Goal: Task Accomplishment & Management: Manage account settings

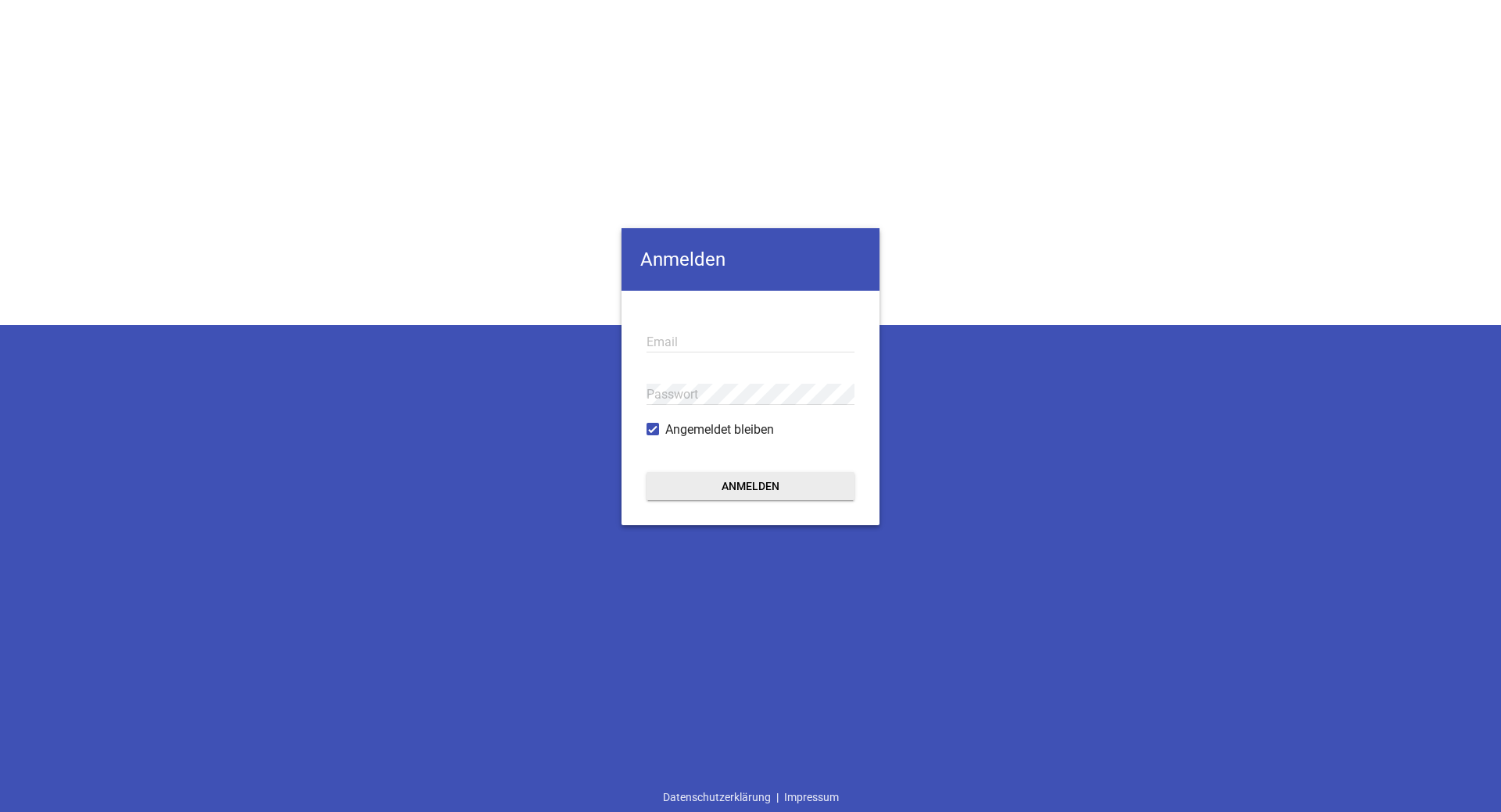
type input "[EMAIL_ADDRESS][DOMAIN_NAME]"
click at [719, 492] on button "Anmelden" at bounding box center [750, 486] width 208 height 29
click at [441, 393] on div "Anmelden [EMAIL_ADDRESS][DOMAIN_NAME] Email Passwort Angemeldet bleiben Anmelde…" at bounding box center [750, 406] width 1501 height 812
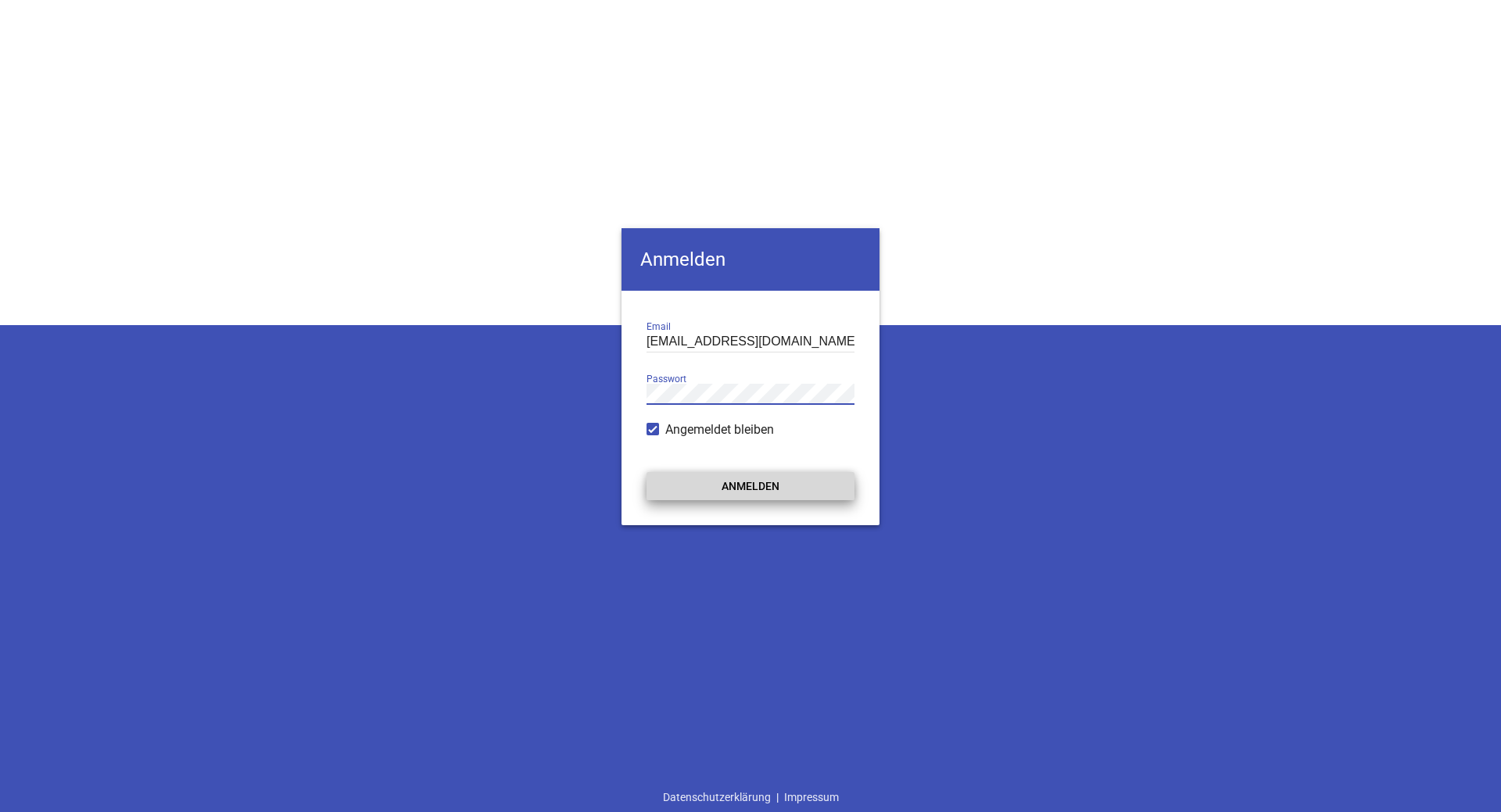
click at [699, 488] on button "Anmelden" at bounding box center [750, 486] width 208 height 29
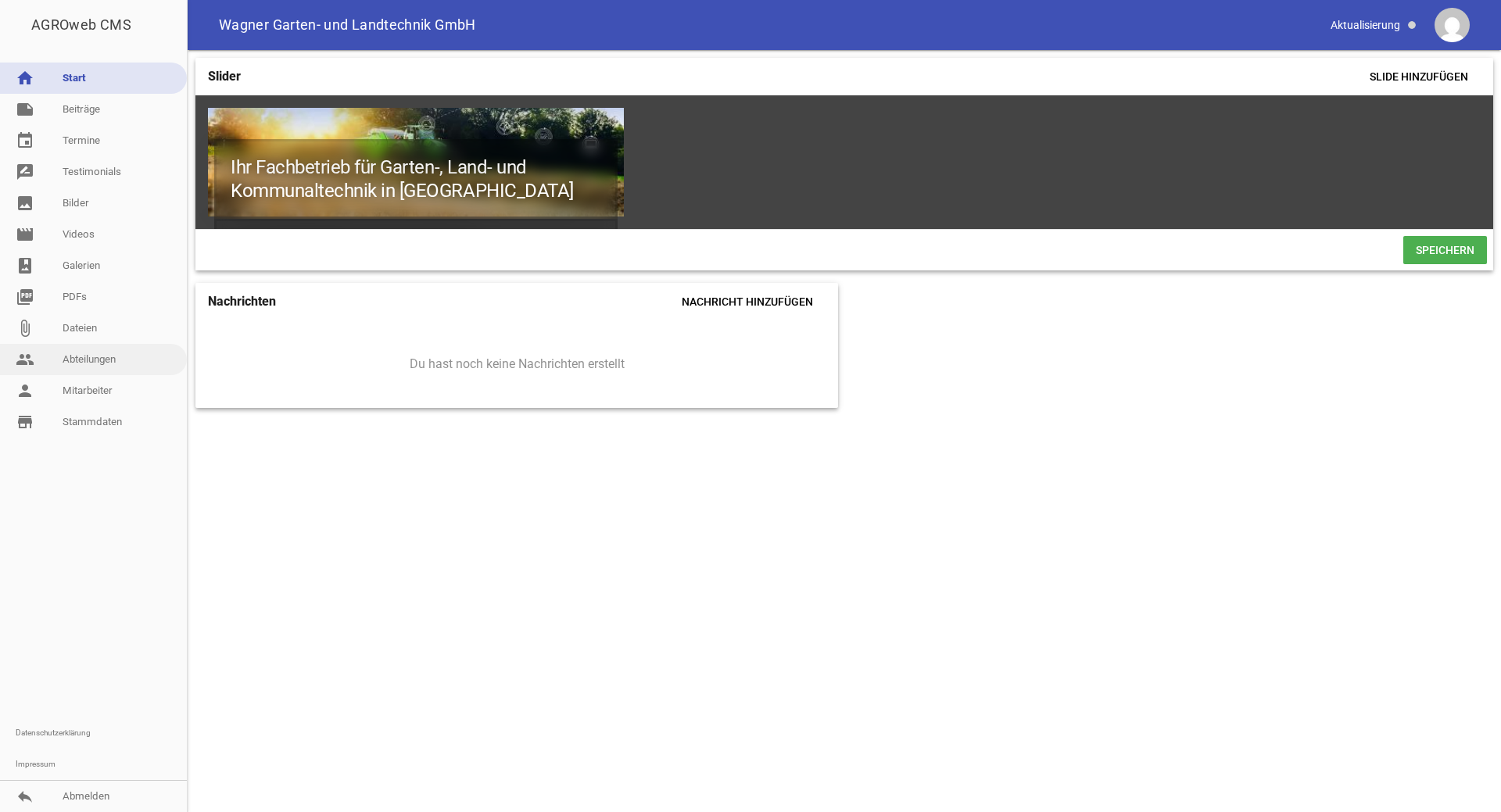
click at [94, 357] on link "people Abteilungen" at bounding box center [93, 359] width 186 height 31
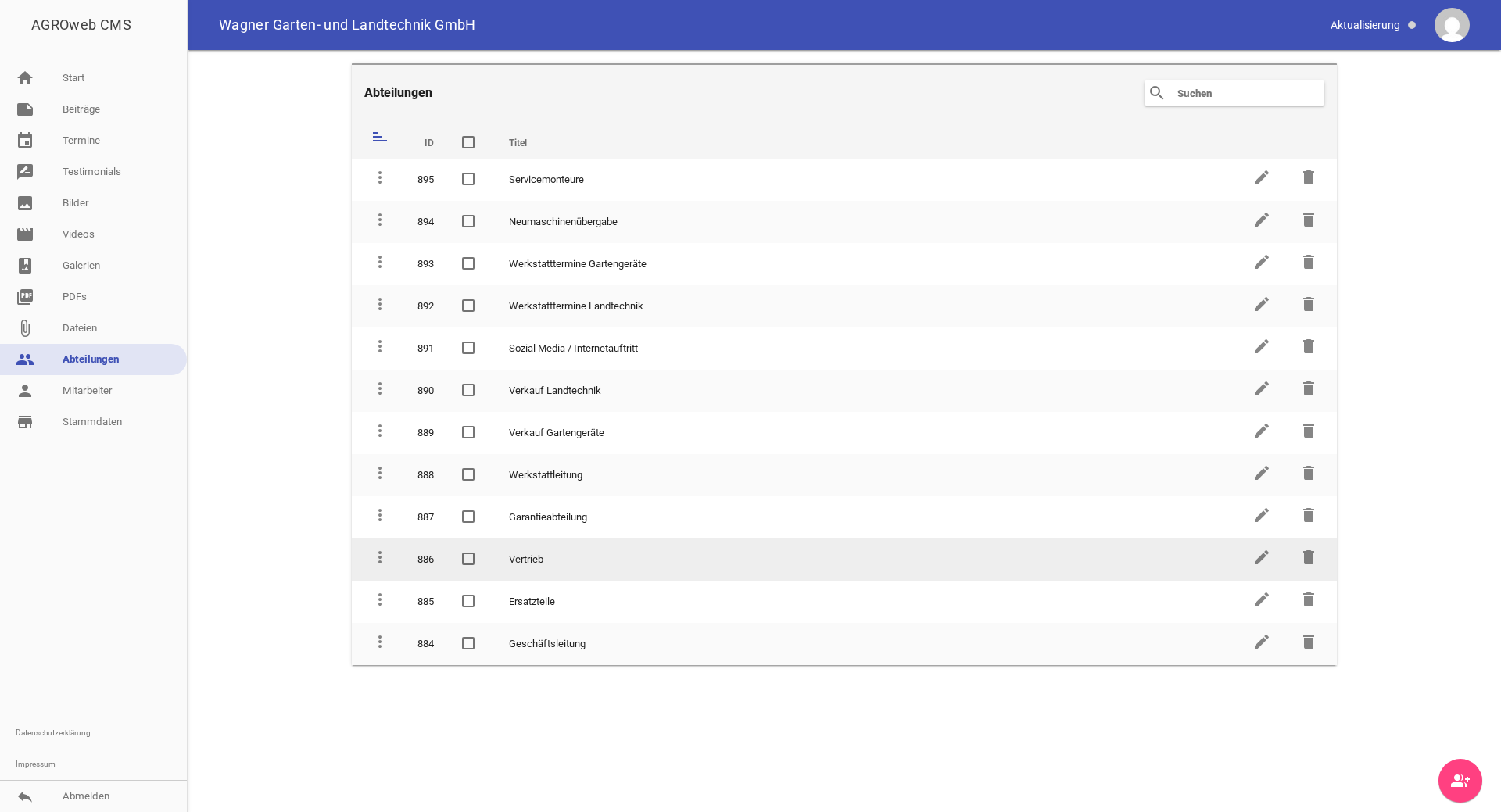
click at [538, 554] on td "Vertrieb" at bounding box center [866, 559] width 743 height 42
click at [573, 561] on td "Vertrieb" at bounding box center [866, 559] width 743 height 42
click at [1263, 556] on icon "edit" at bounding box center [1261, 556] width 19 height 19
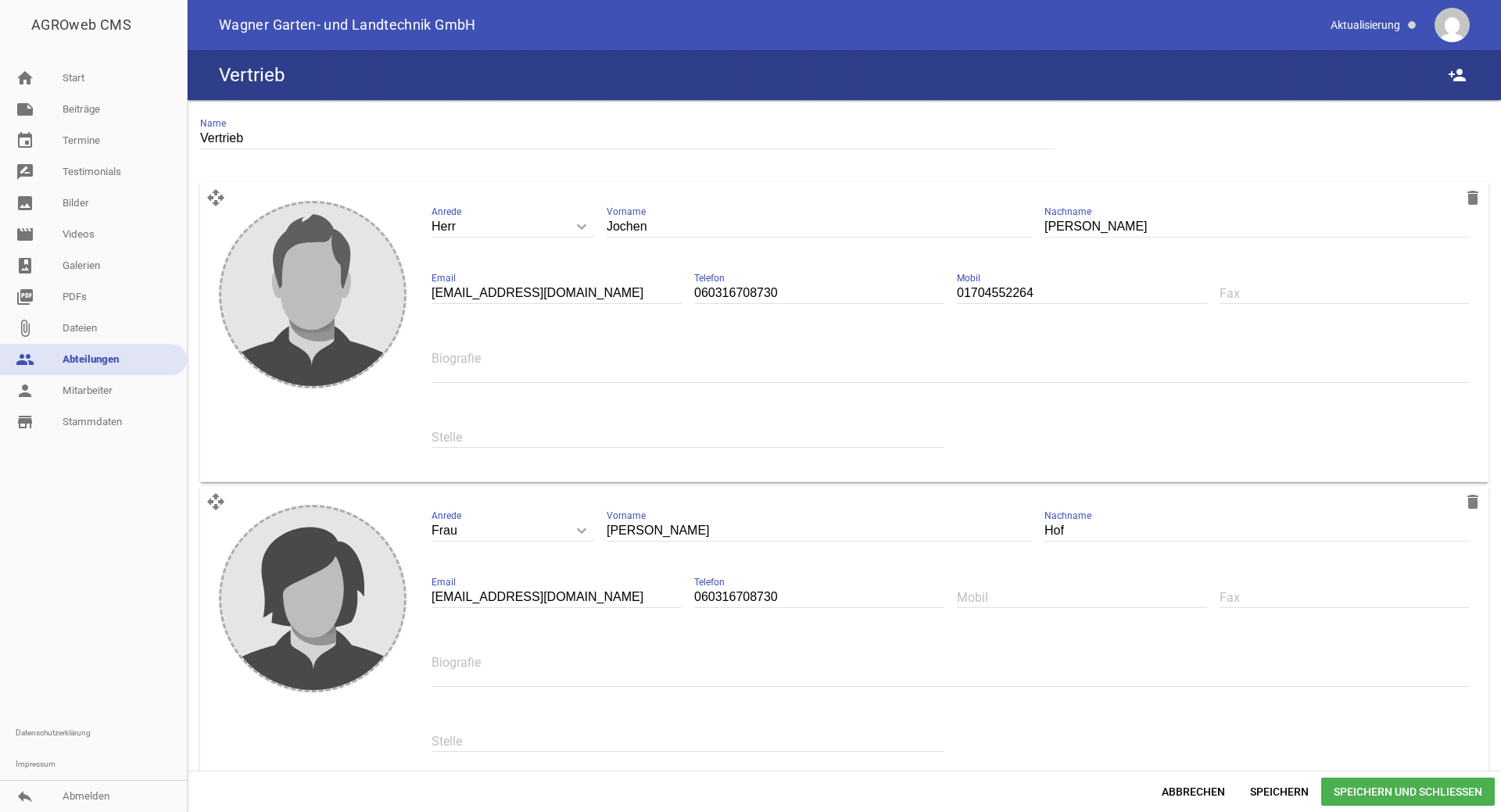
click at [78, 365] on link "people Abteilungen" at bounding box center [93, 359] width 186 height 31
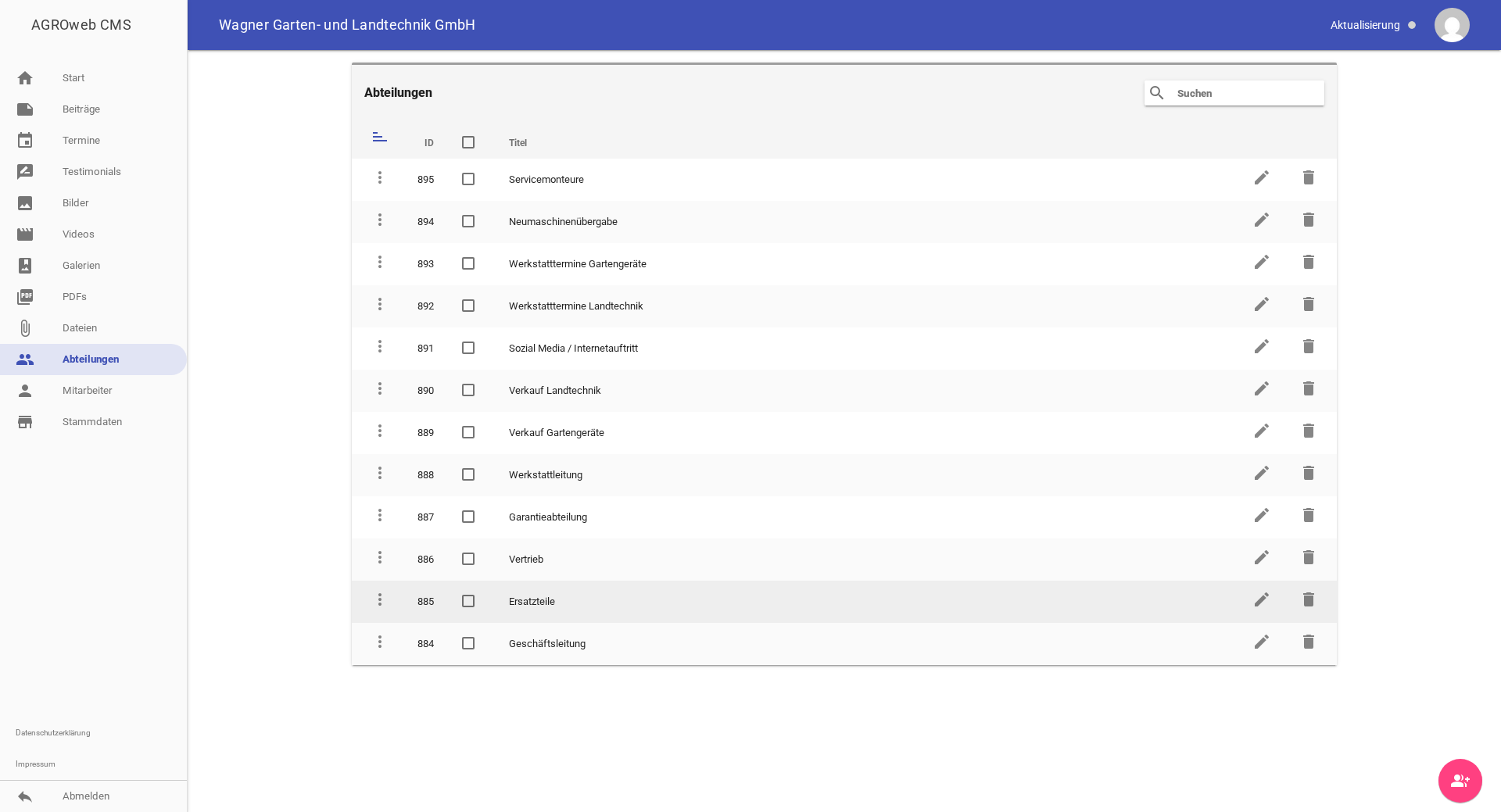
click at [540, 604] on td "Ersatzteile" at bounding box center [866, 601] width 743 height 42
click at [1256, 602] on icon "edit" at bounding box center [1261, 599] width 19 height 19
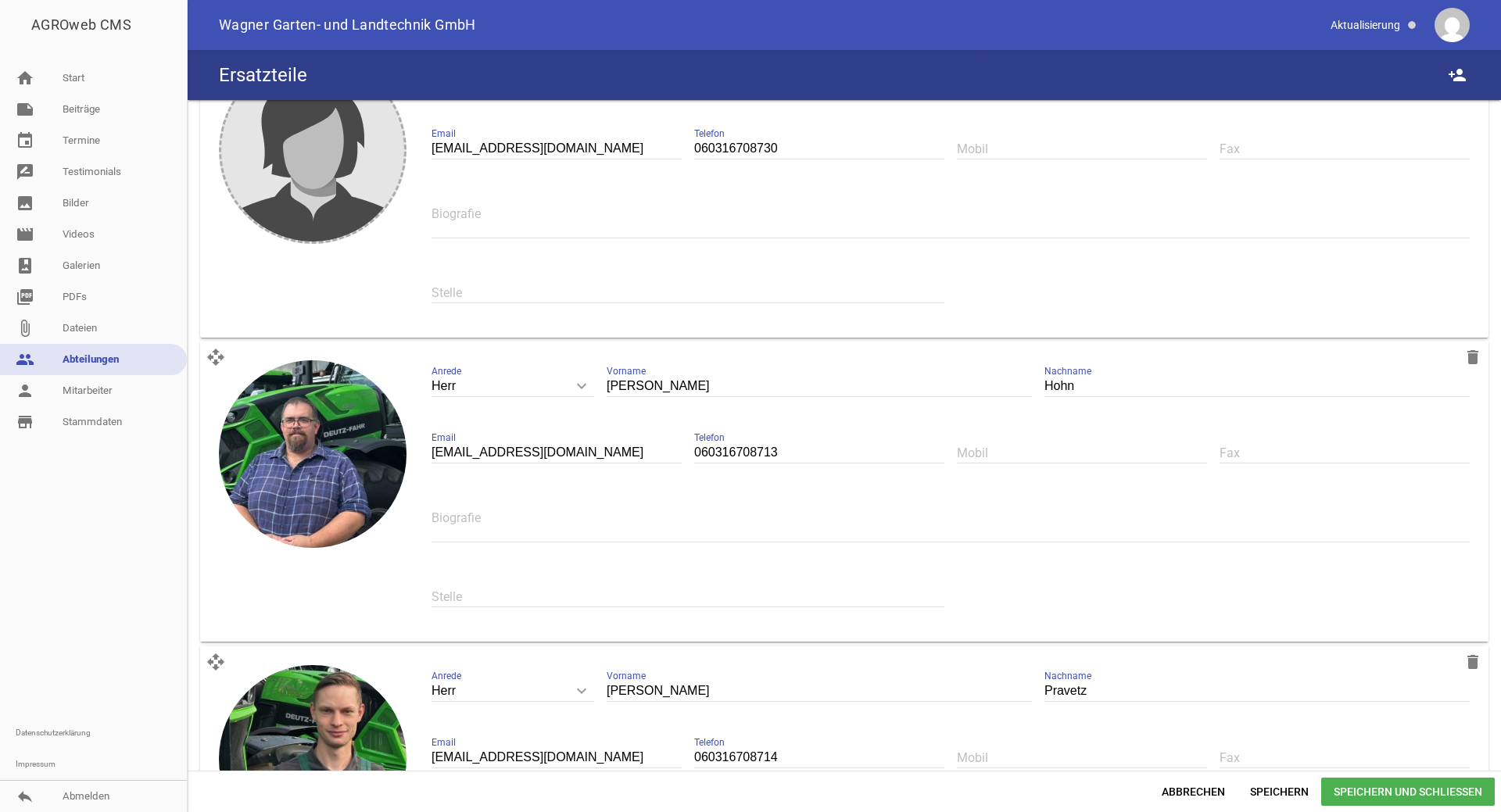
scroll to position [234, 0]
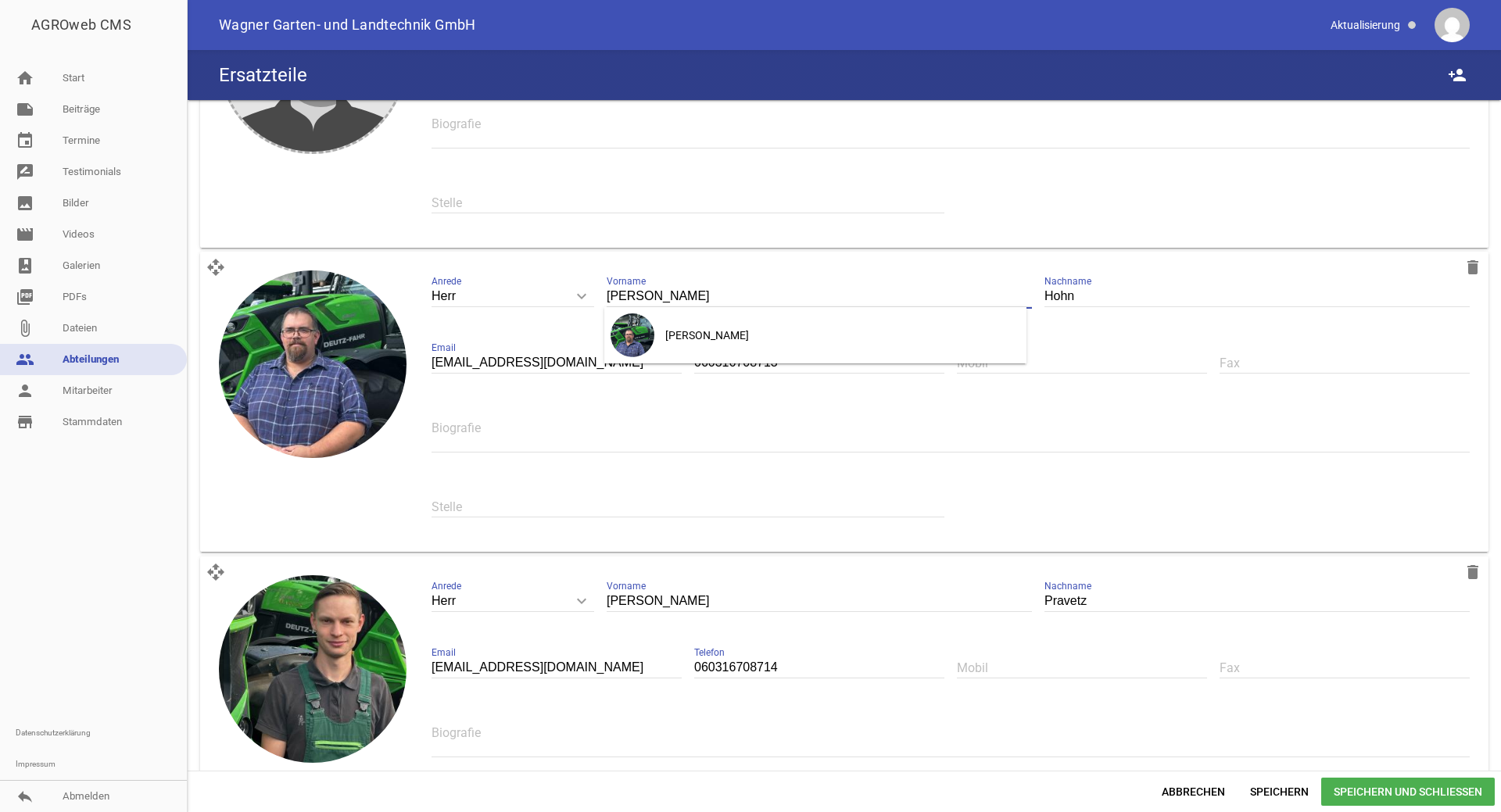
drag, startPoint x: 650, startPoint y: 292, endPoint x: 595, endPoint y: 293, distance: 55.0
click at [595, 293] on div "Herr keyboard_arrow_down Anrede Herr Frau [PERSON_NAME] [PERSON_NAME] Nachname …" at bounding box center [951, 401] width 1063 height 288
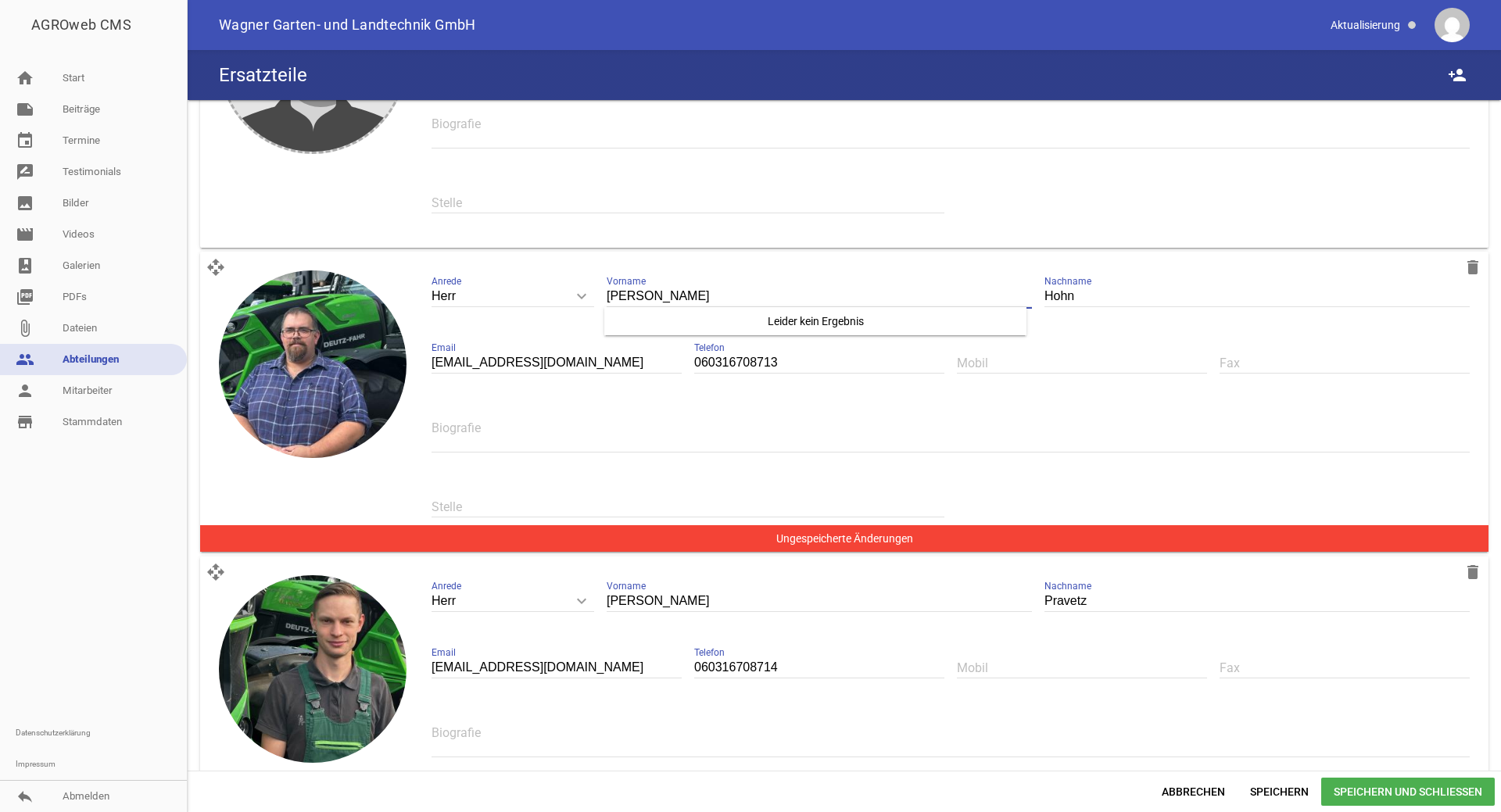
type input "[PERSON_NAME]"
drag, startPoint x: 1079, startPoint y: 300, endPoint x: 1017, endPoint y: 300, distance: 62.0
click at [1017, 300] on div "Herr keyboard_arrow_down Anrede Herr Frau [PERSON_NAME] [PERSON_NAME] Nachname …" at bounding box center [951, 401] width 1063 height 288
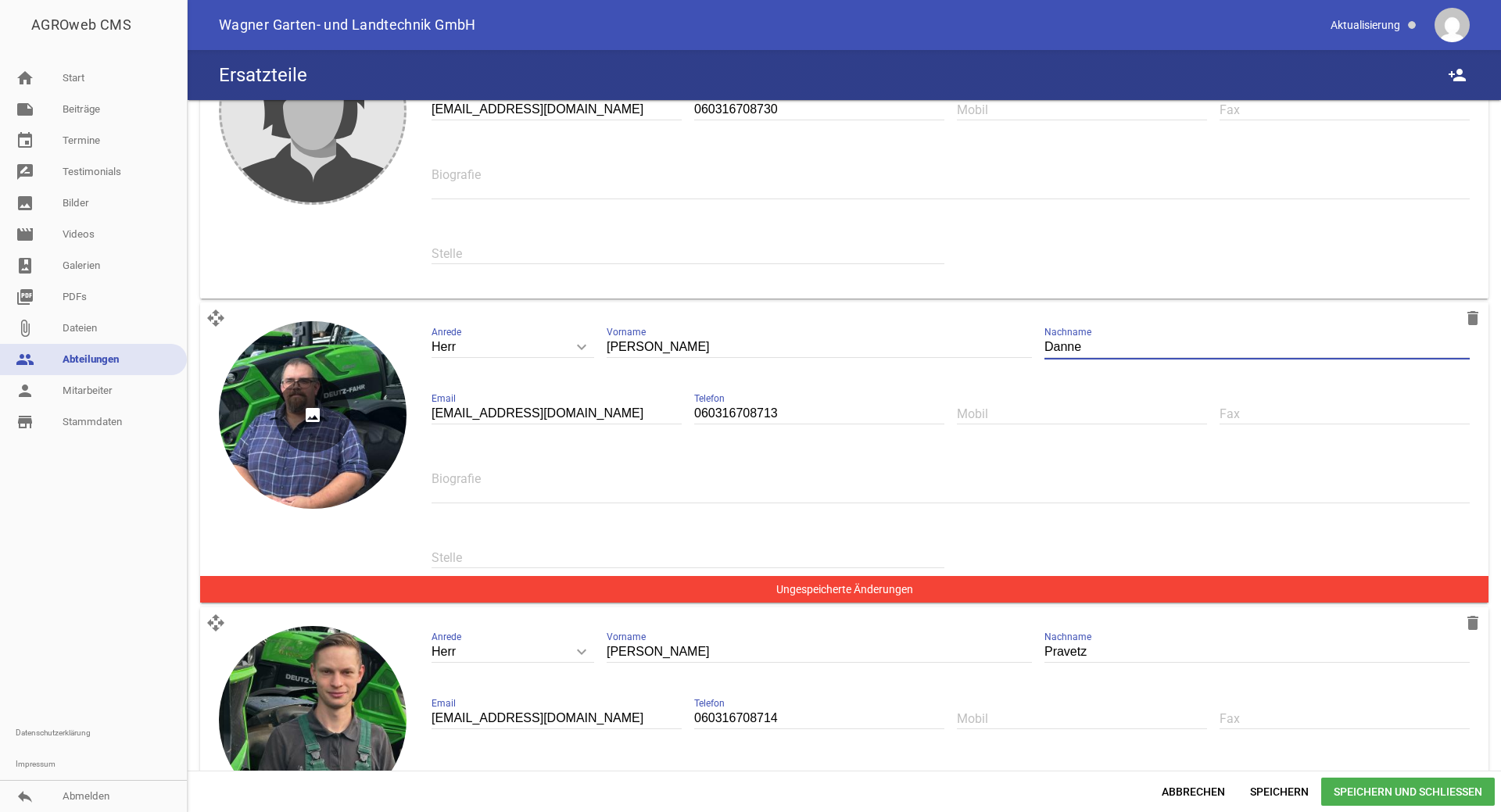
scroll to position [156, 0]
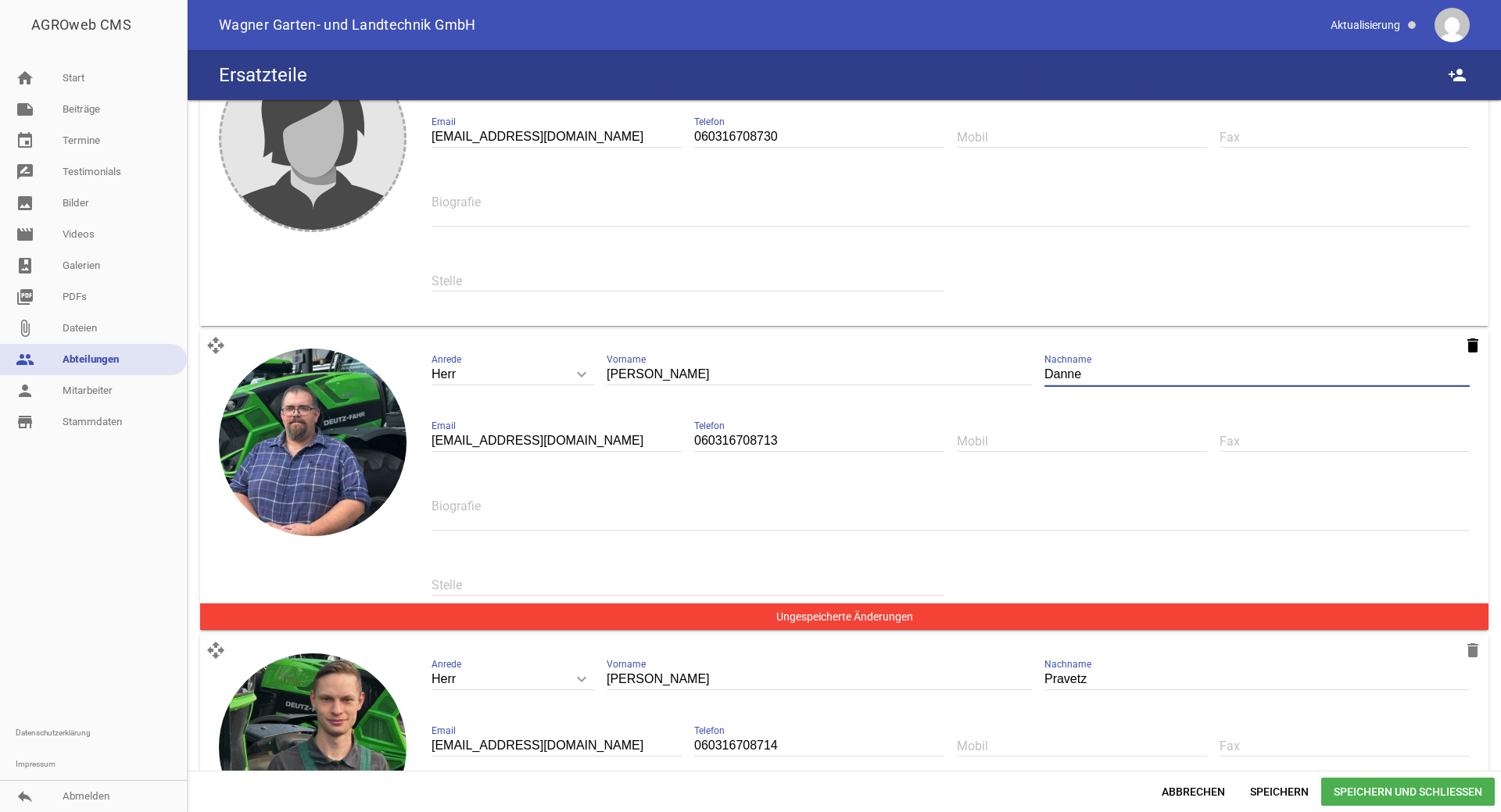
type input "Danne"
click at [1469, 342] on icon "delete" at bounding box center [1472, 345] width 19 height 19
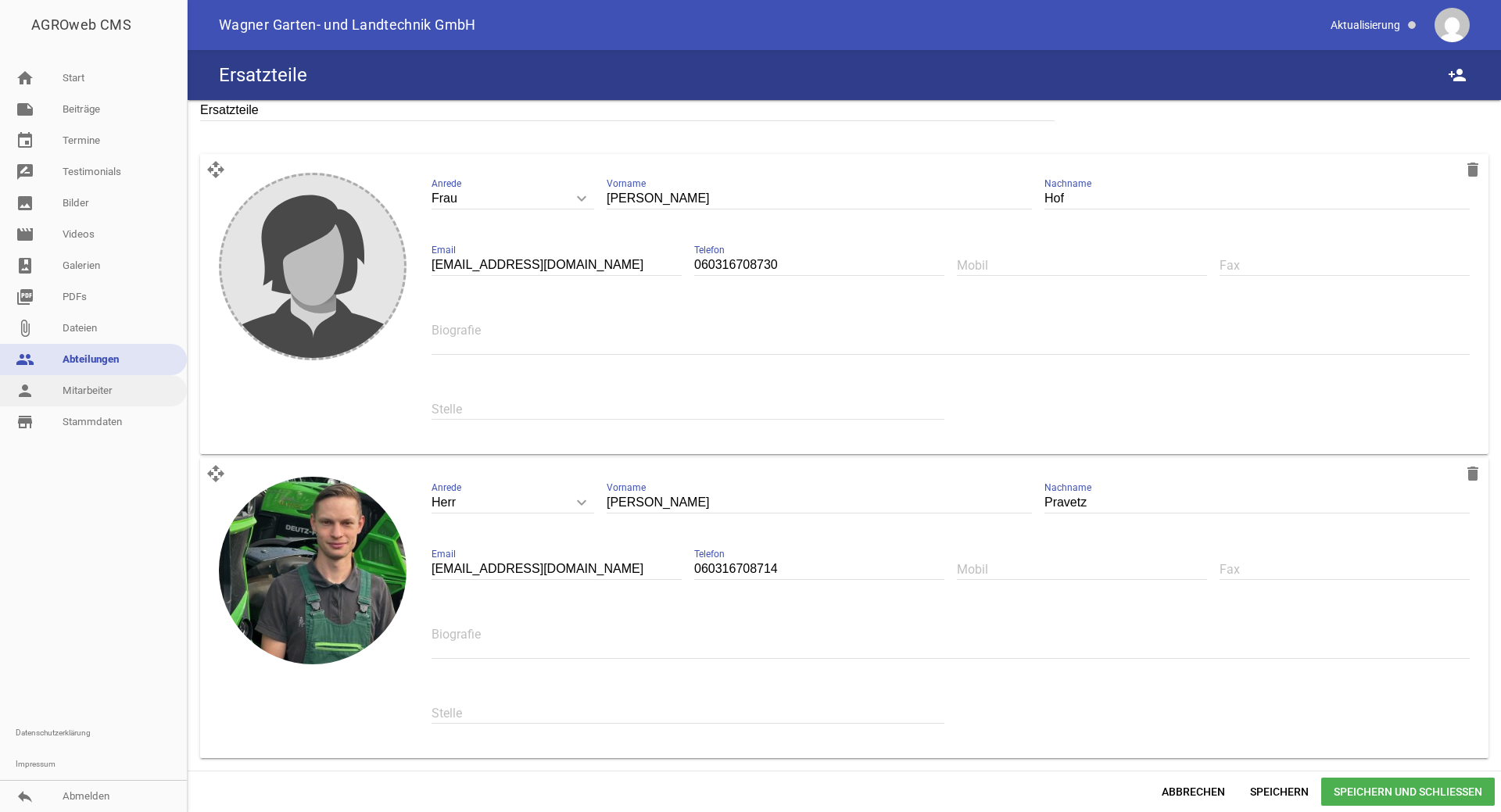
click at [117, 394] on link "person Mitarbeiter" at bounding box center [93, 390] width 186 height 31
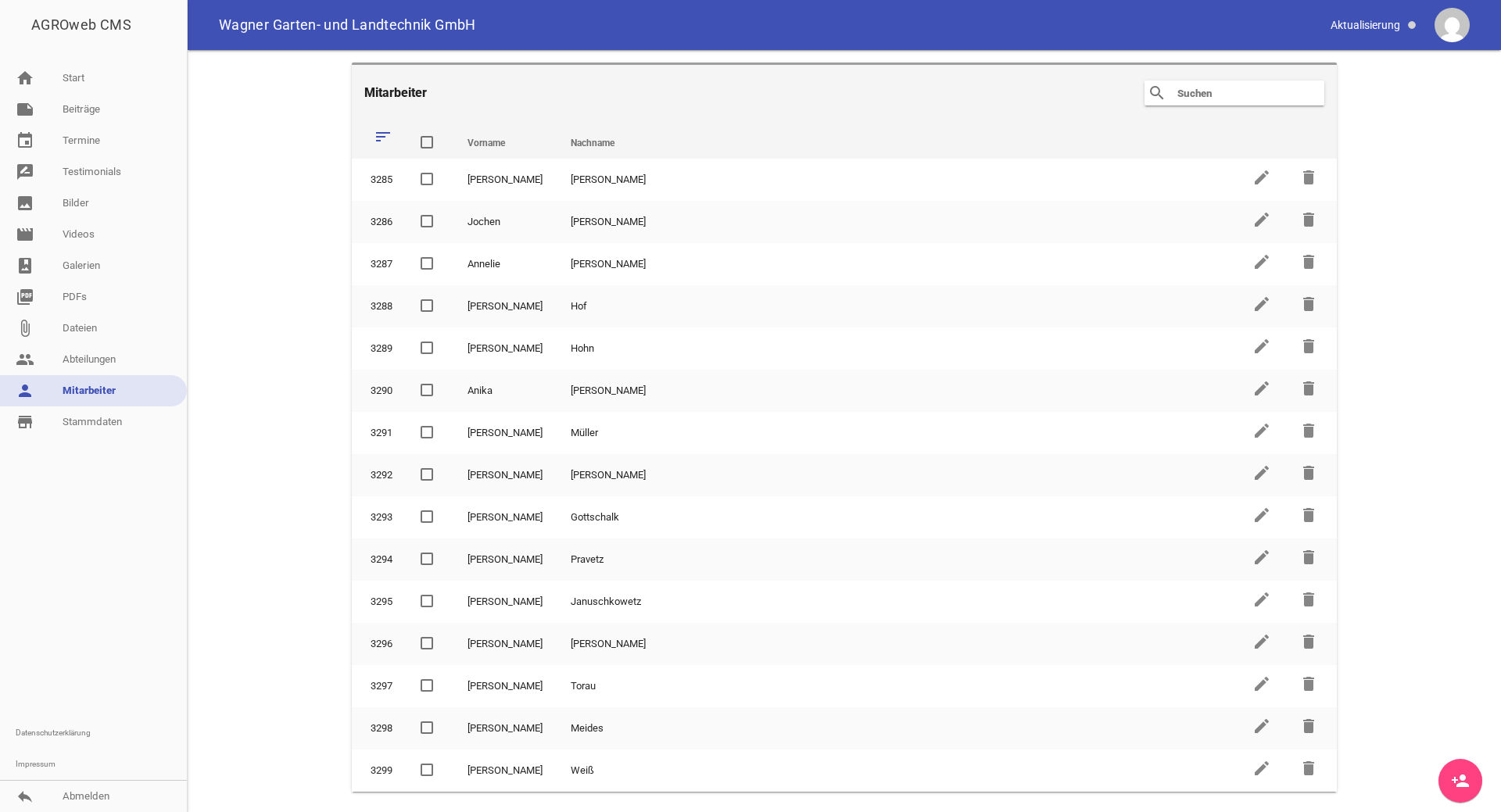
click at [1459, 775] on icon "person_add" at bounding box center [1460, 780] width 19 height 19
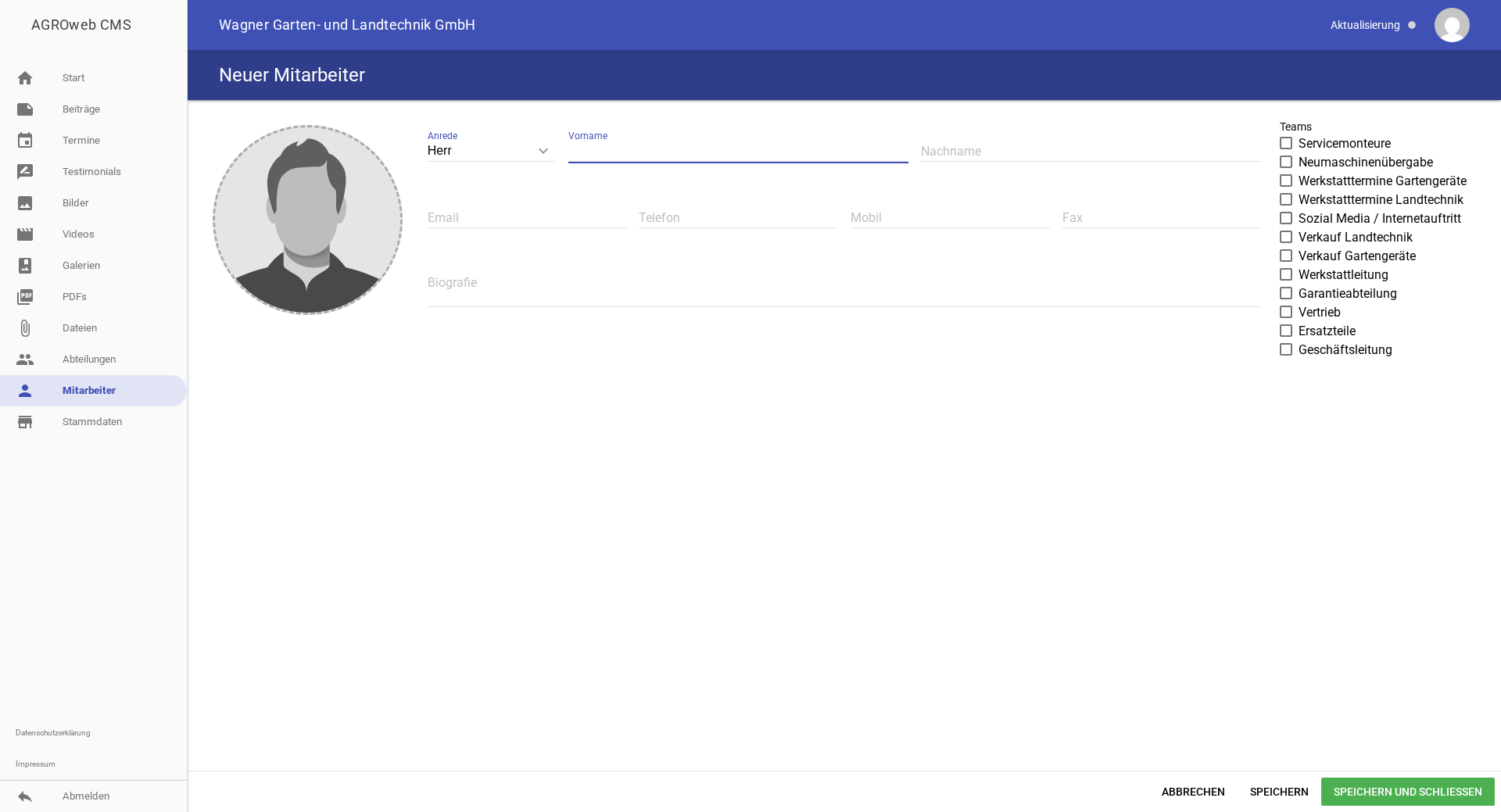
click at [585, 146] on input "text" at bounding box center [738, 152] width 340 height 21
type input "[PERSON_NAME]"
type input "Dannewitz"
click at [439, 223] on input "text" at bounding box center [526, 217] width 199 height 21
type input "[EMAIL_ADDRESS][DOMAIN_NAME]"
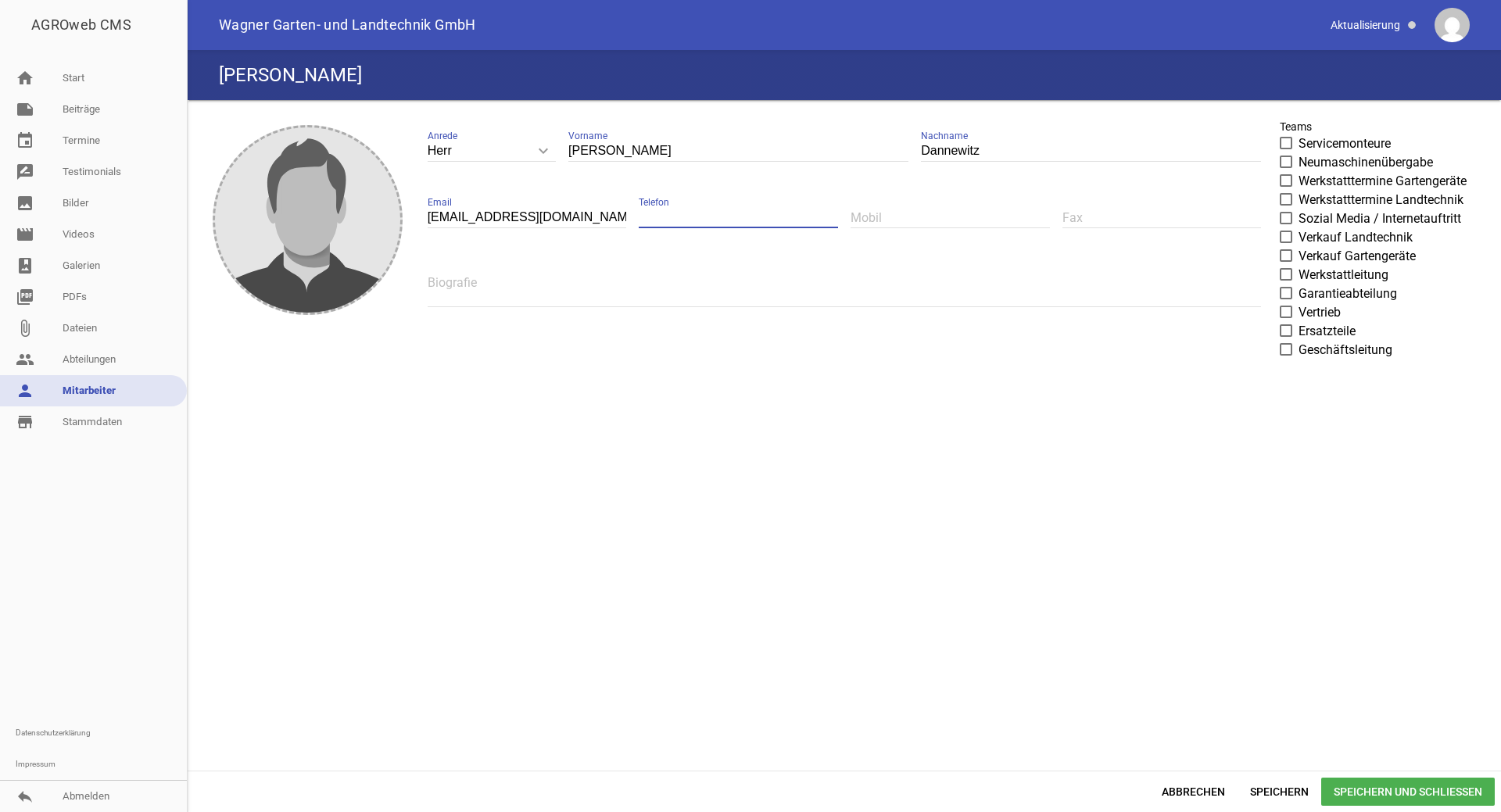
click at [651, 217] on input "text" at bounding box center [738, 217] width 199 height 21
type input "060316708713"
click at [1288, 334] on span at bounding box center [1285, 330] width 10 height 10
click at [1299, 322] on input "Ersatzteile" at bounding box center [1299, 322] width 0 height 0
click at [1391, 781] on span "Speichern und Schließen" at bounding box center [1407, 791] width 174 height 29
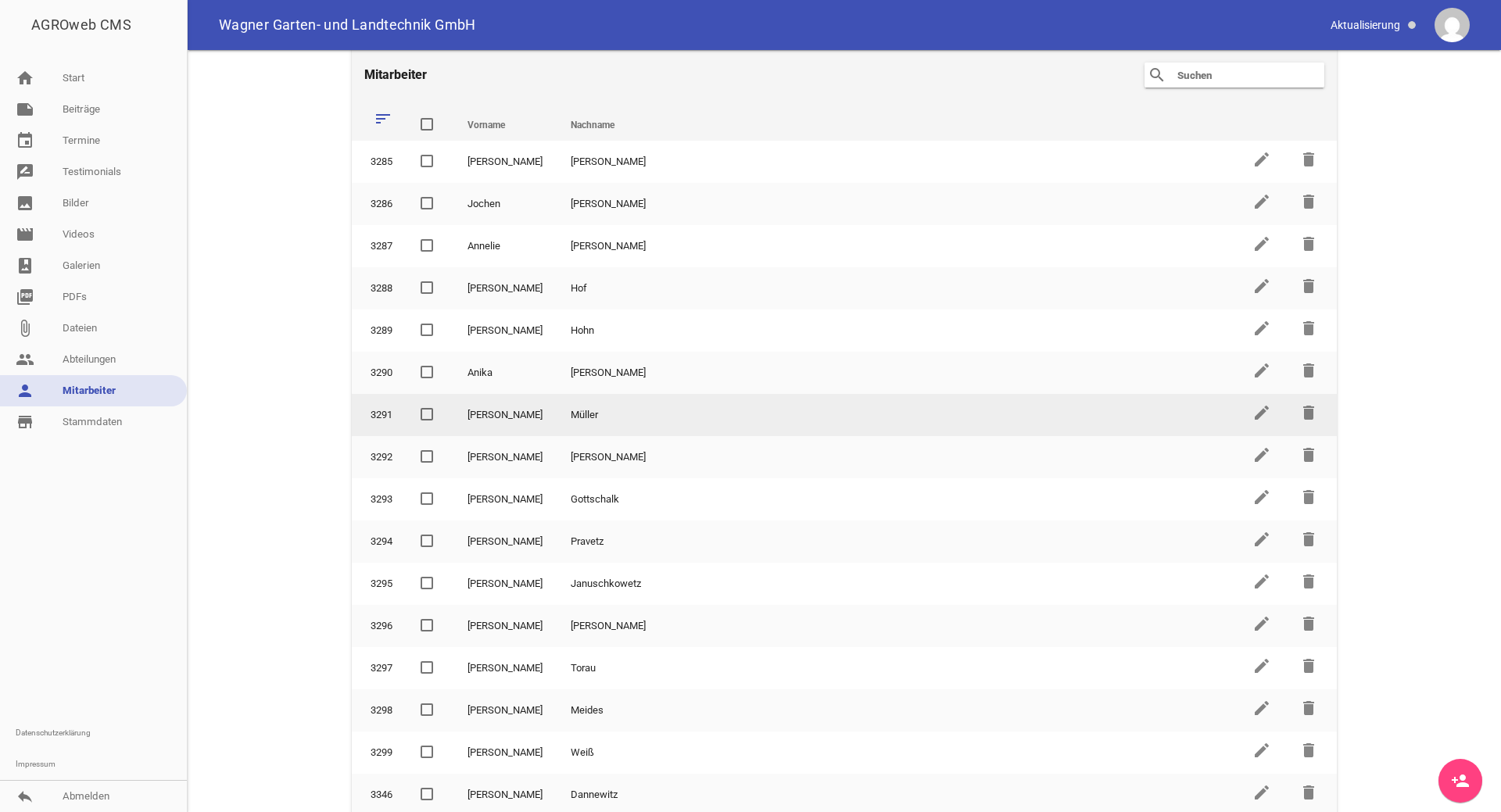
scroll to position [22, 0]
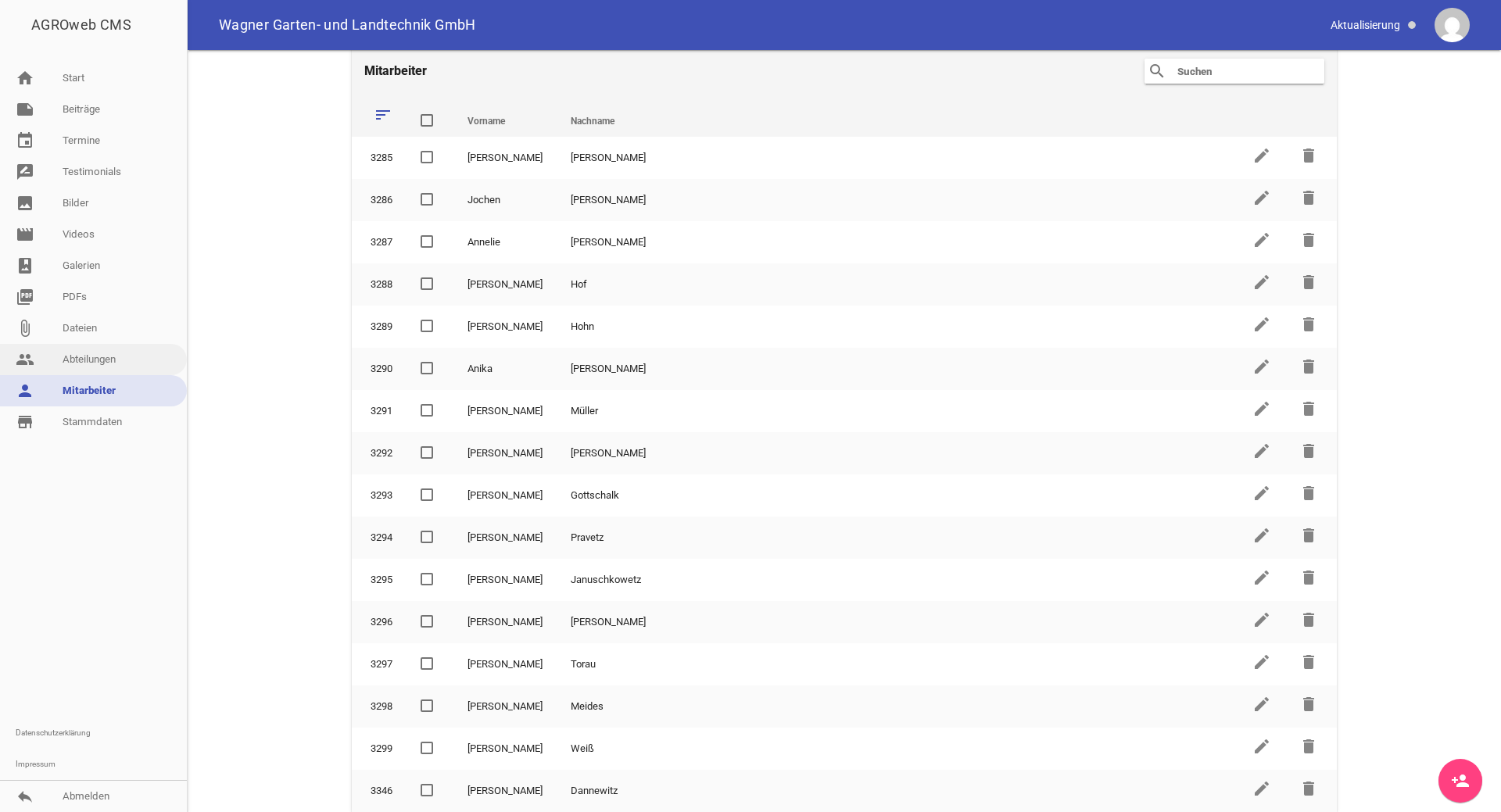
click at [100, 365] on link "people Abteilungen" at bounding box center [93, 359] width 186 height 31
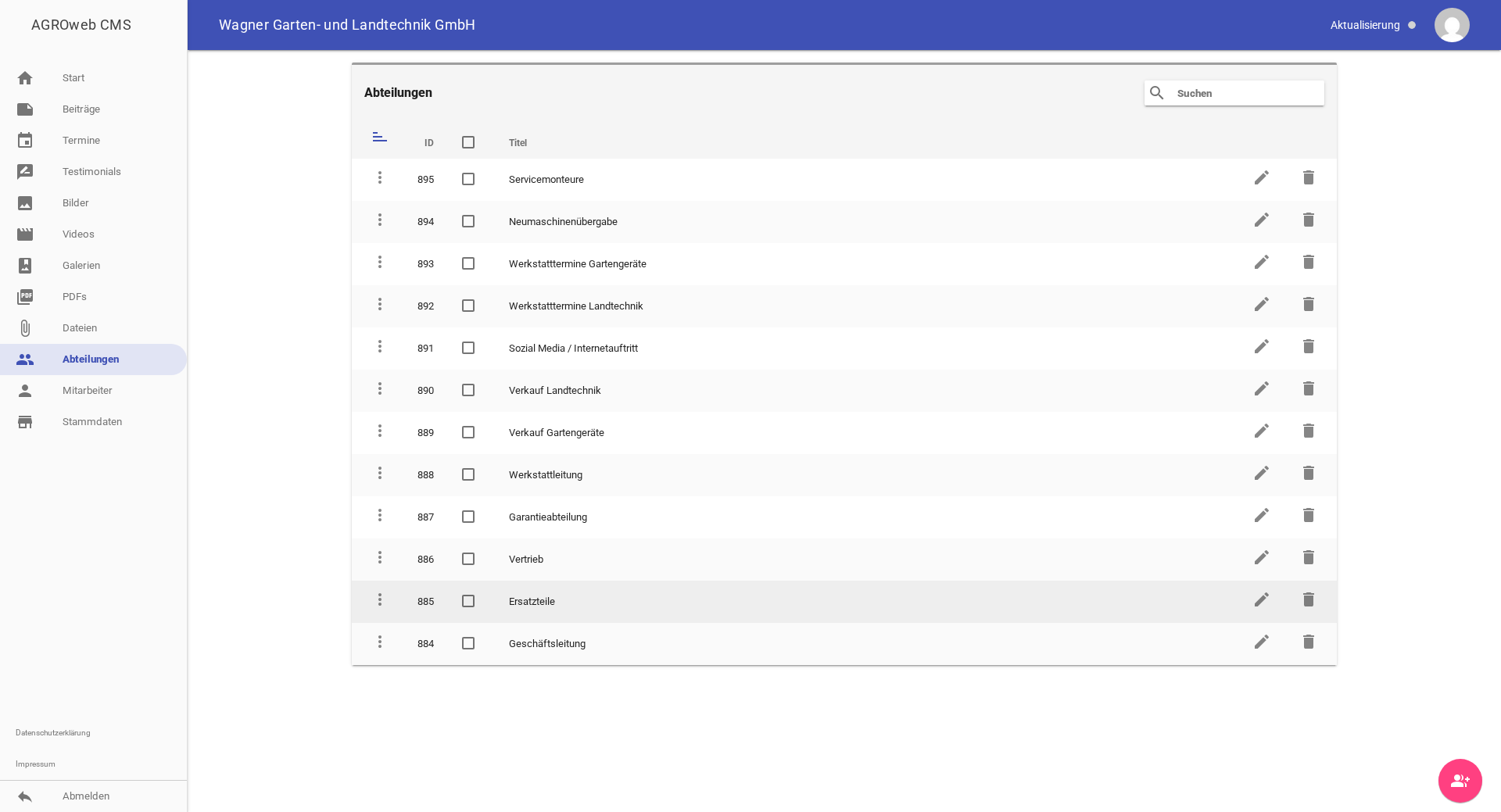
click at [637, 610] on td "Ersatzteile" at bounding box center [866, 601] width 743 height 42
click at [523, 603] on td "Ersatzteile" at bounding box center [866, 601] width 743 height 42
click at [1256, 608] on icon "edit" at bounding box center [1261, 599] width 19 height 19
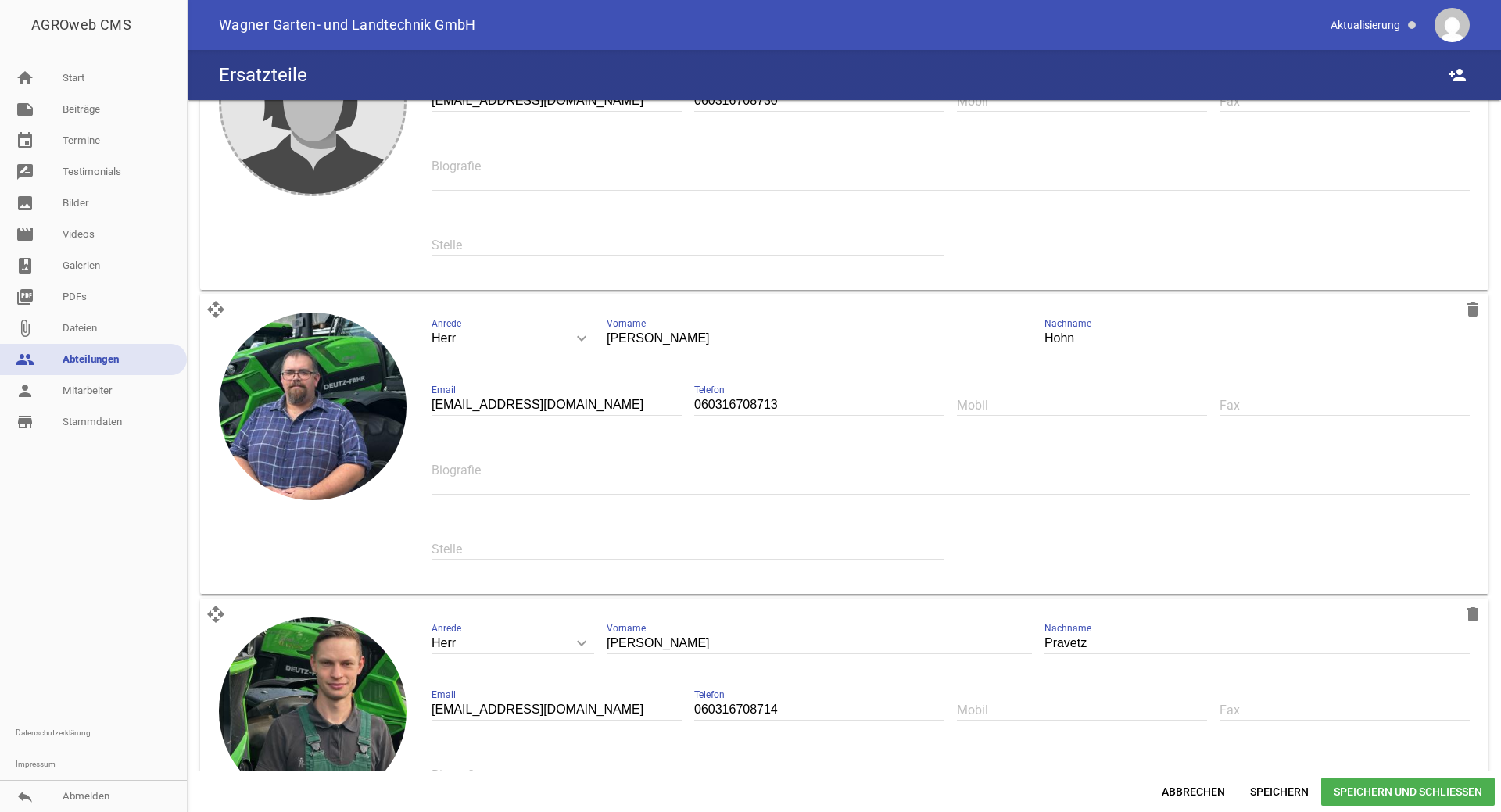
scroll to position [90, 0]
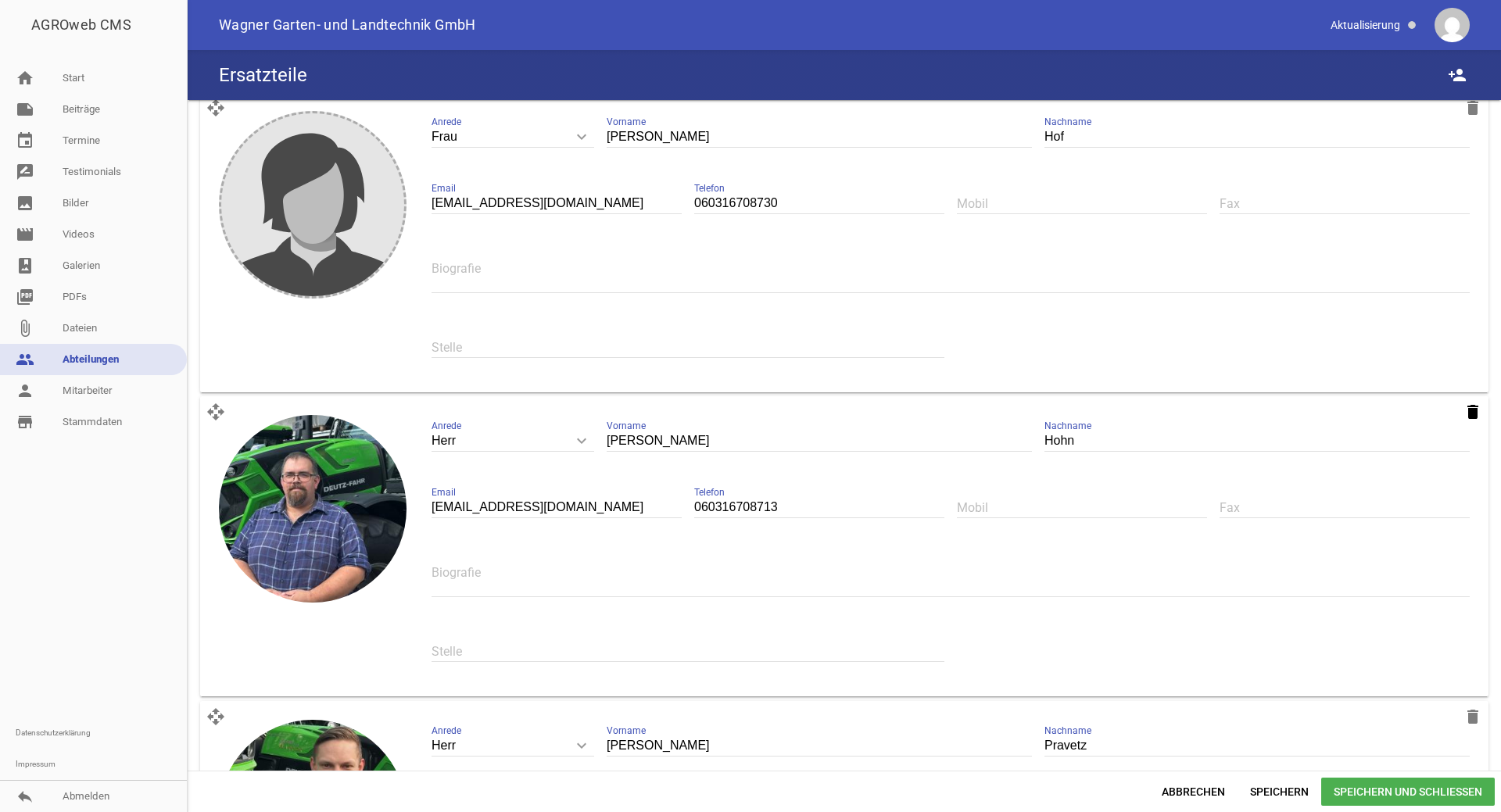
click at [1464, 413] on icon "delete" at bounding box center [1472, 411] width 19 height 19
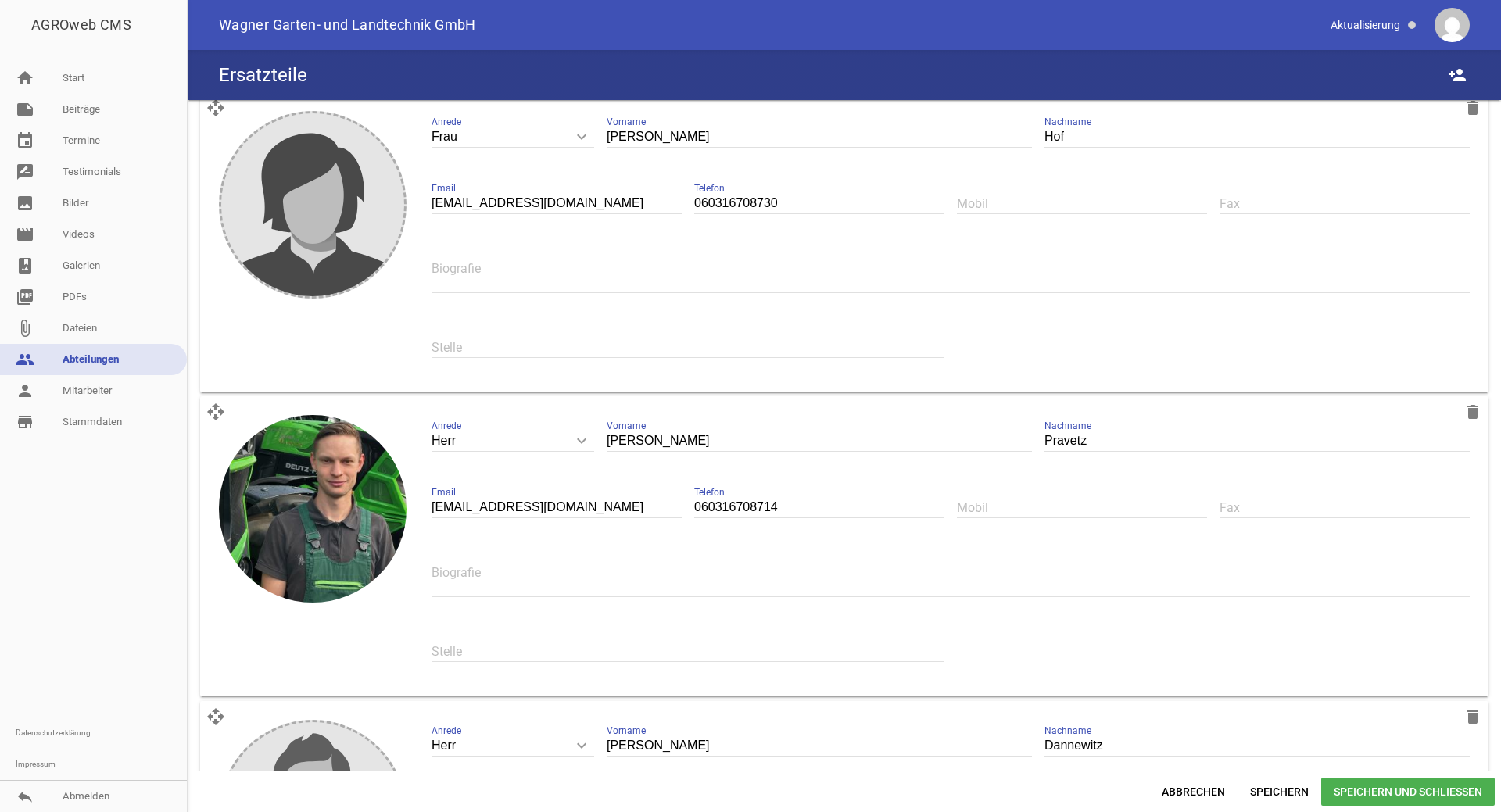
click at [1370, 788] on span "Speichern und Schließen" at bounding box center [1407, 791] width 174 height 29
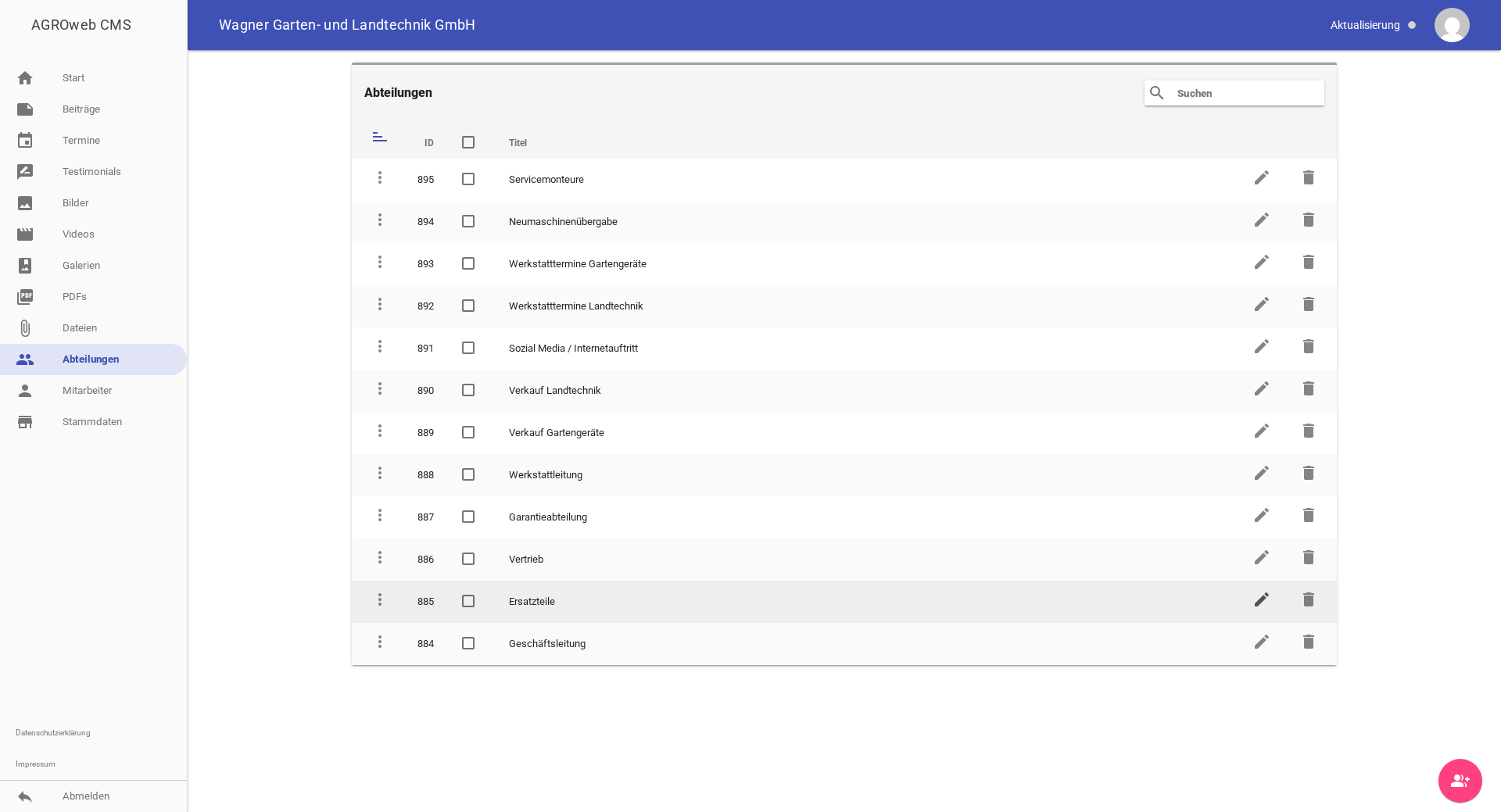
click at [1261, 601] on icon "edit" at bounding box center [1261, 599] width 19 height 19
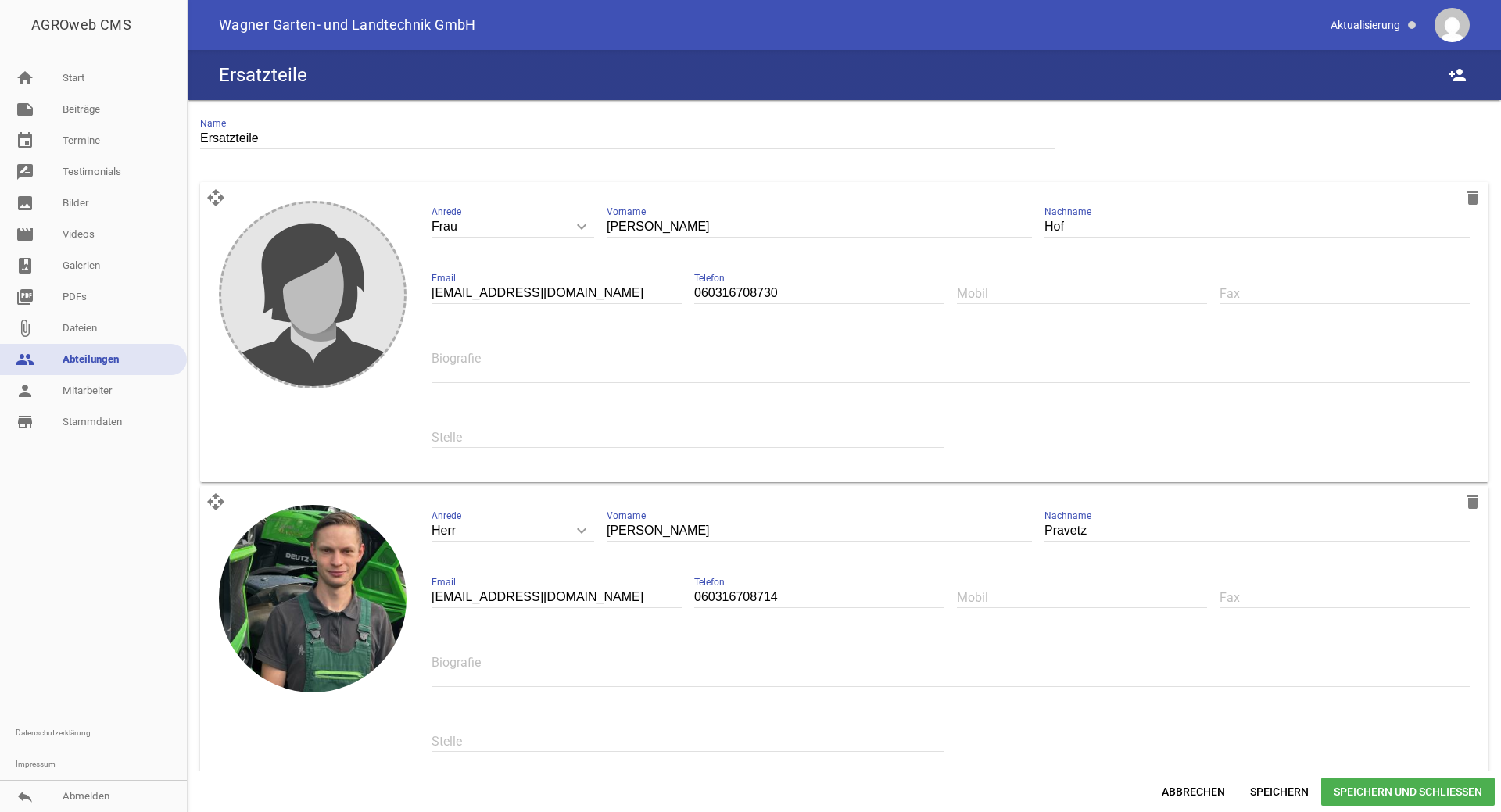
click at [120, 358] on link "people Abteilungen" at bounding box center [93, 359] width 186 height 31
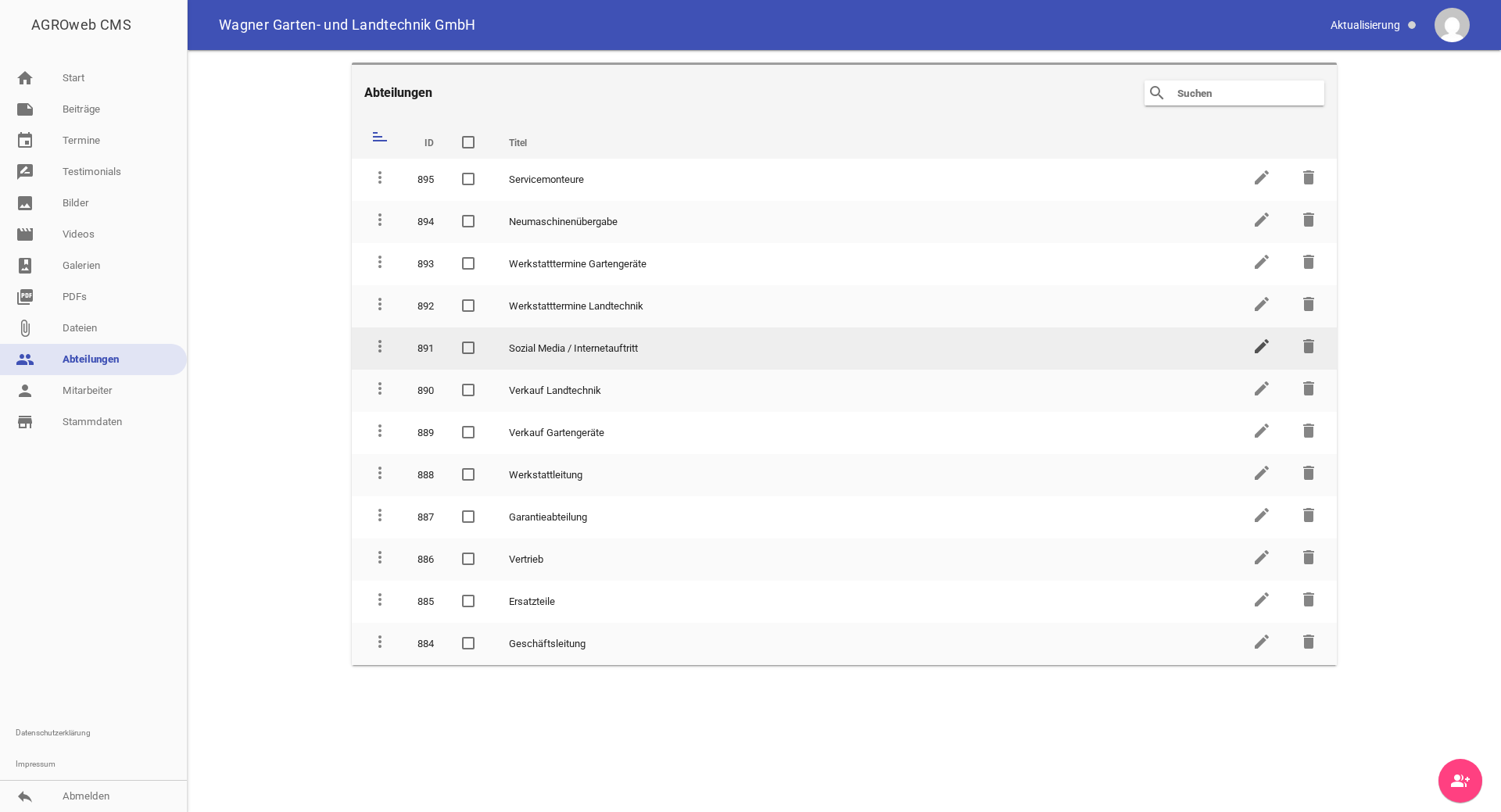
click at [1264, 349] on icon "edit" at bounding box center [1261, 346] width 19 height 19
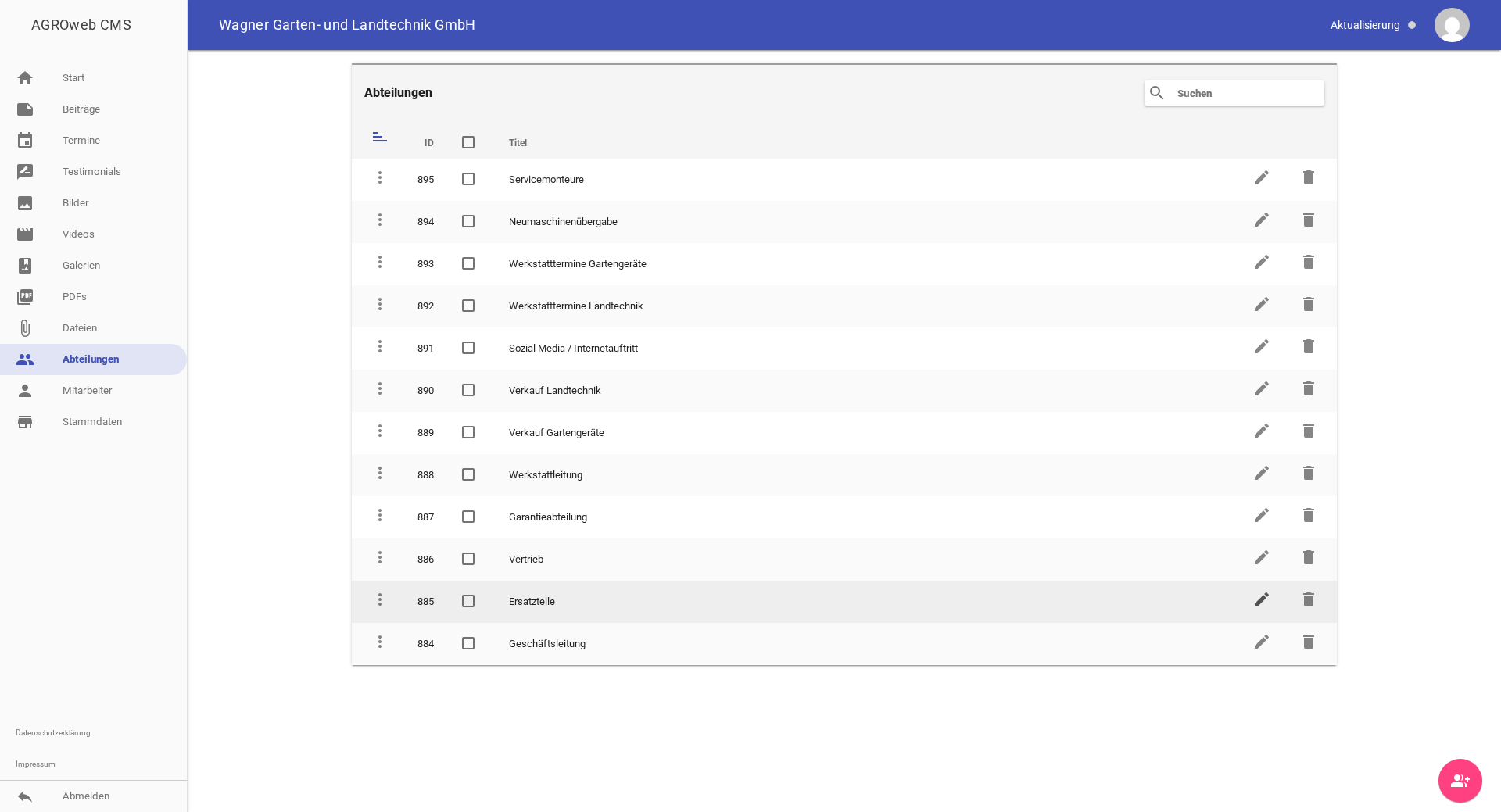
click at [1253, 603] on icon "edit" at bounding box center [1261, 599] width 19 height 19
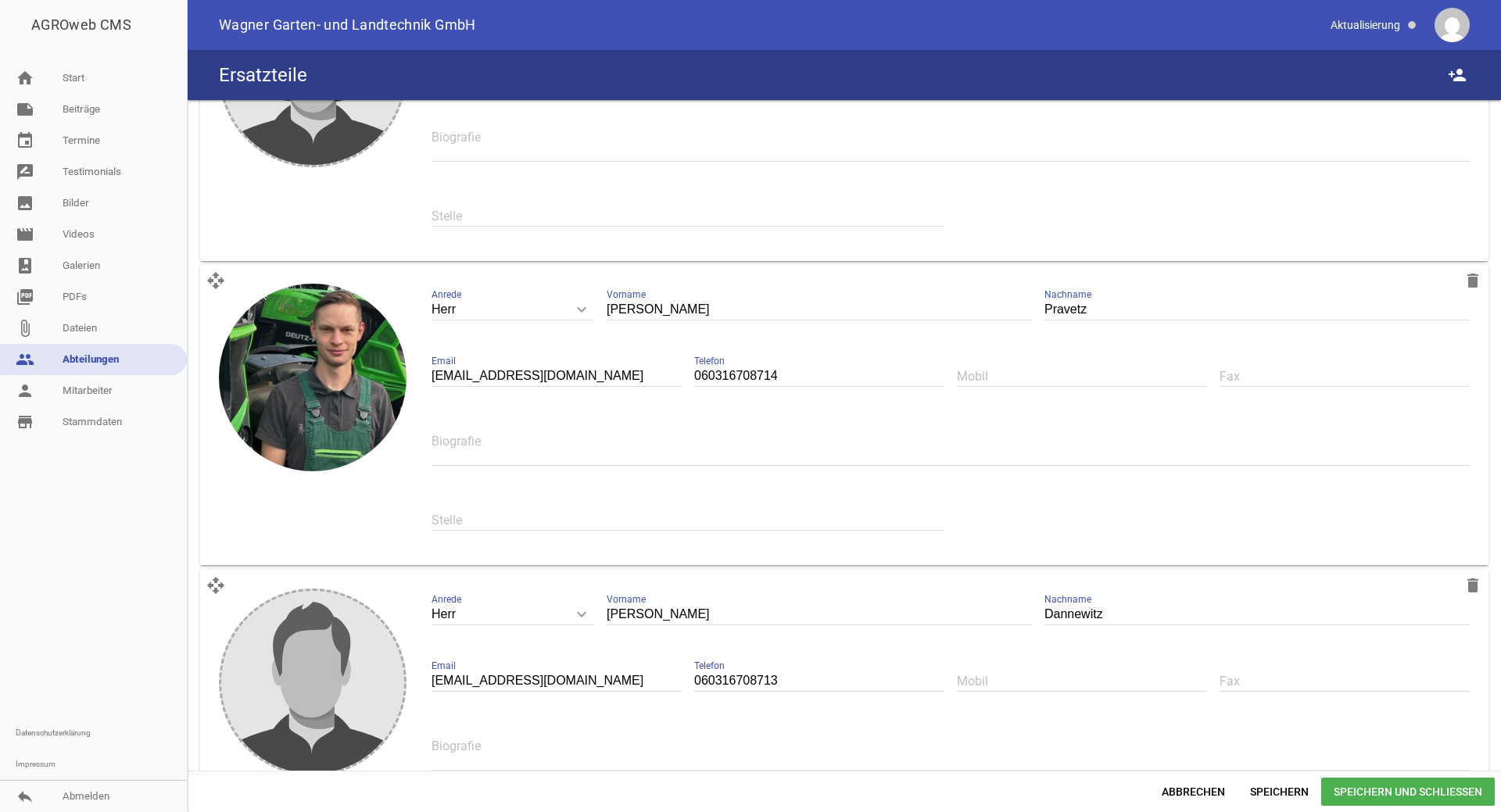
scroll to position [332, 0]
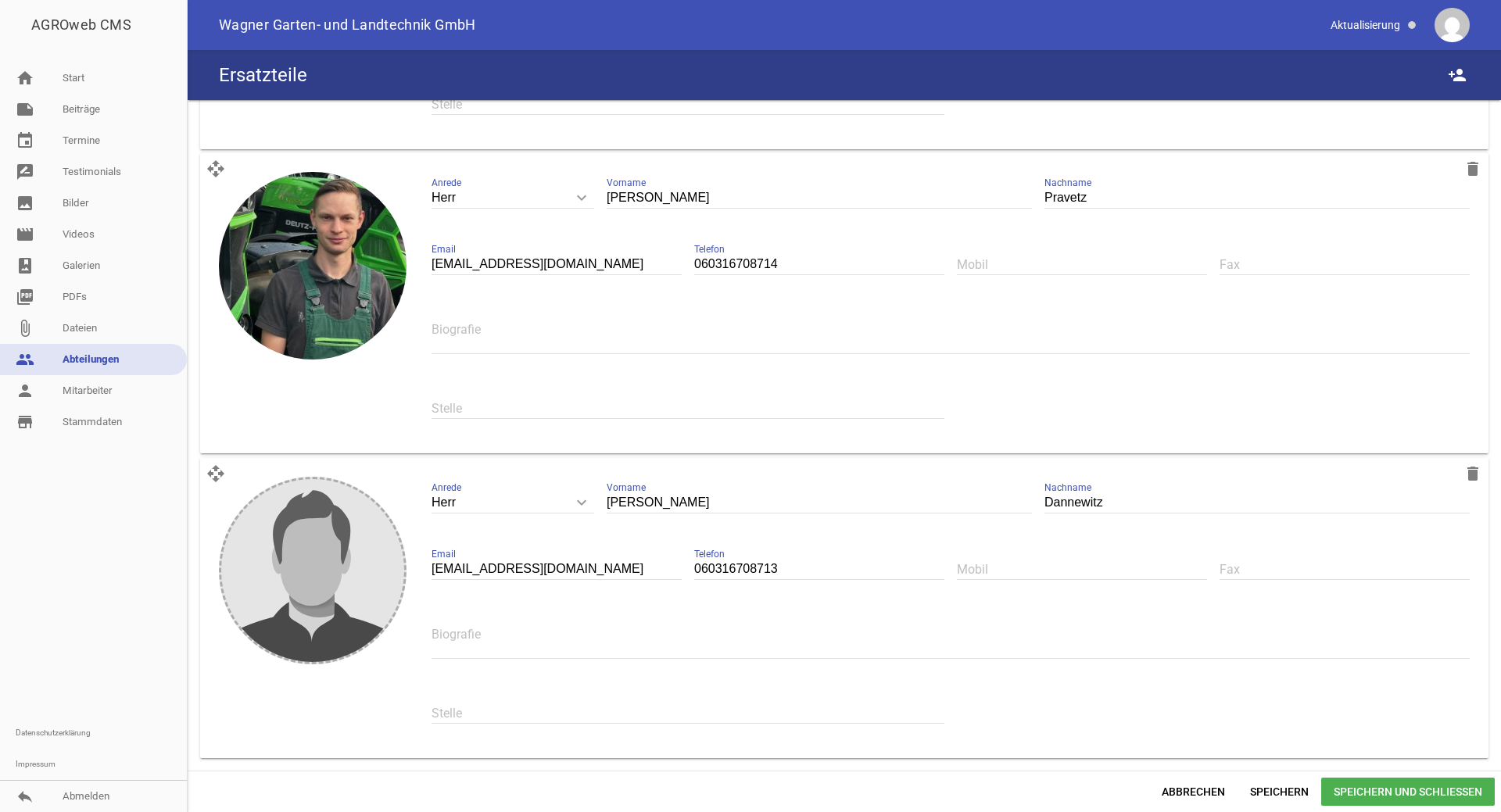
click at [1369, 791] on span "Speichern und Schließen" at bounding box center [1407, 791] width 174 height 29
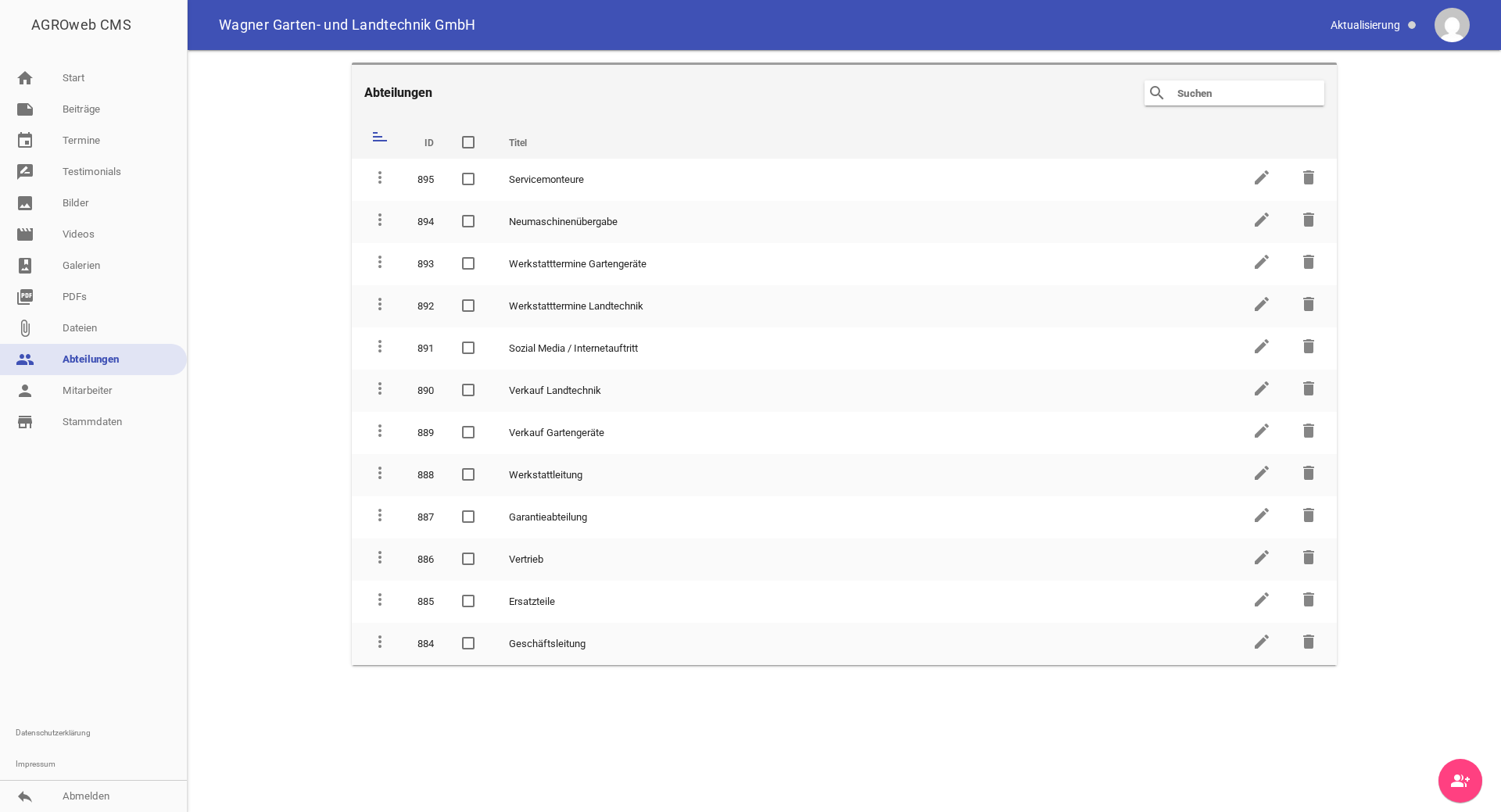
click at [1451, 31] on img at bounding box center [1451, 25] width 35 height 35
click at [1447, 28] on img at bounding box center [1451, 25] width 35 height 35
click at [1390, 25] on span at bounding box center [1374, 25] width 98 height 27
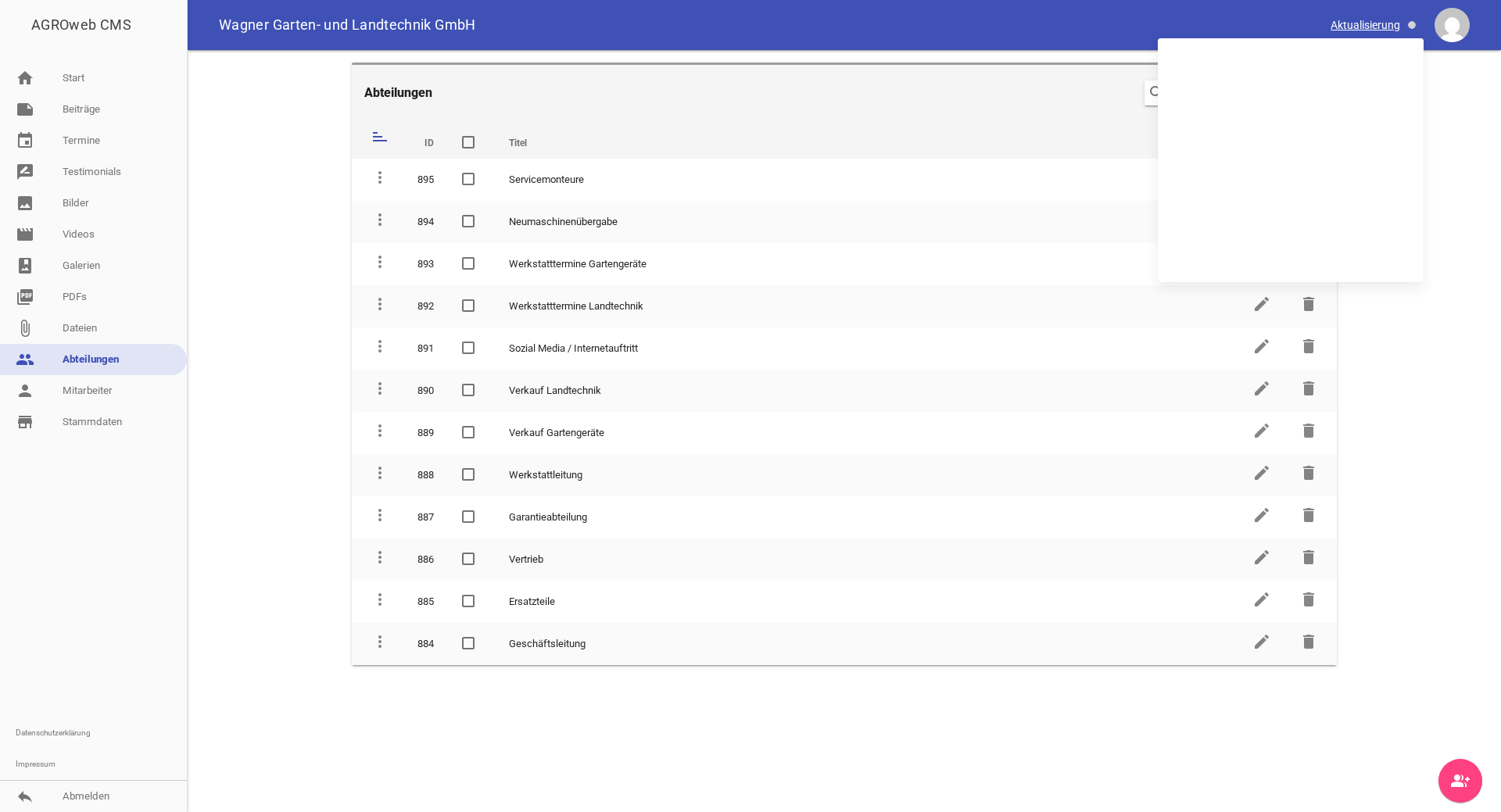
click at [1390, 25] on span at bounding box center [1374, 25] width 98 height 27
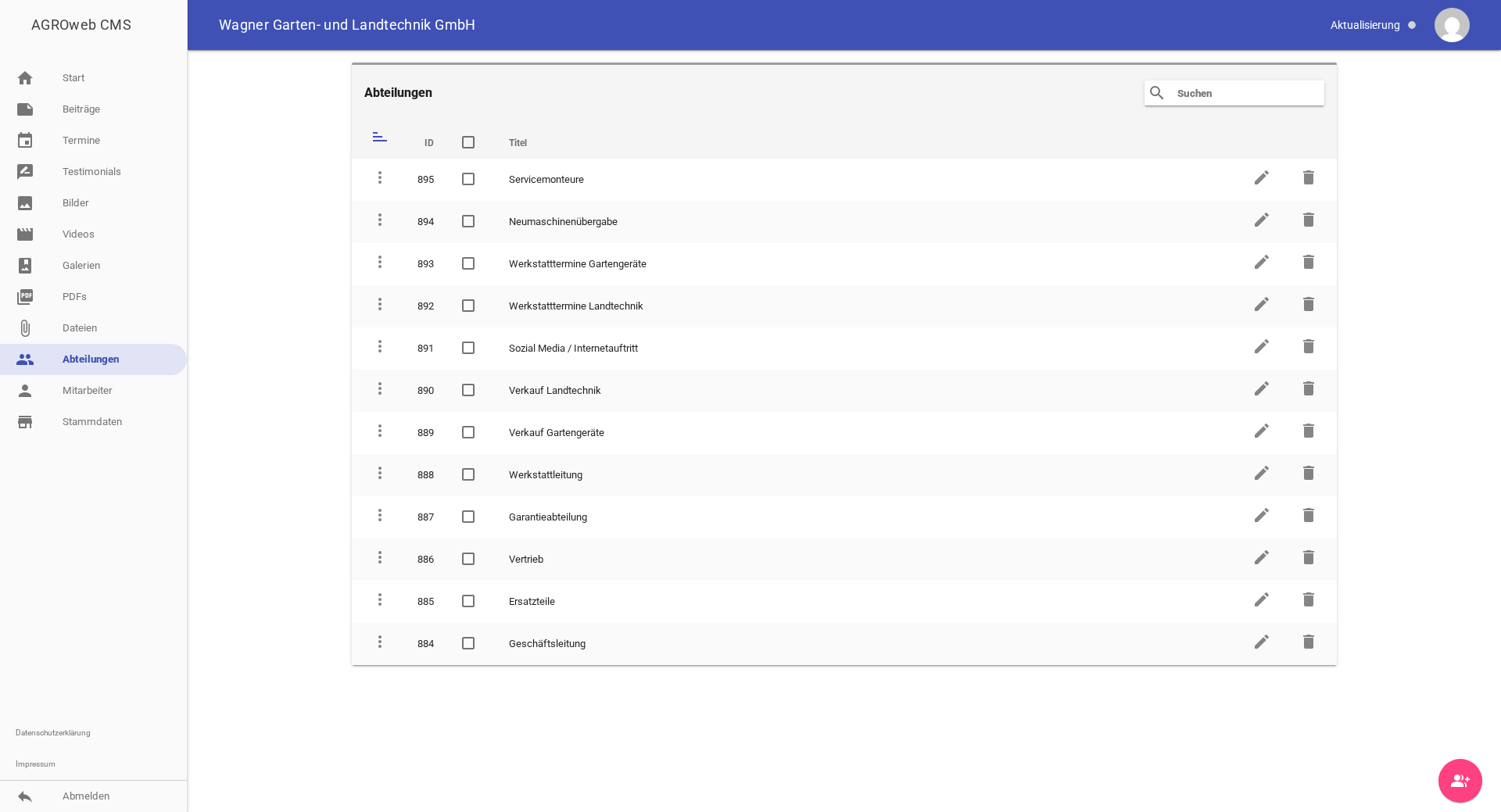
click at [1451, 16] on img at bounding box center [1451, 25] width 35 height 35
click at [101, 797] on link "reply Abmelden" at bounding box center [93, 796] width 186 height 31
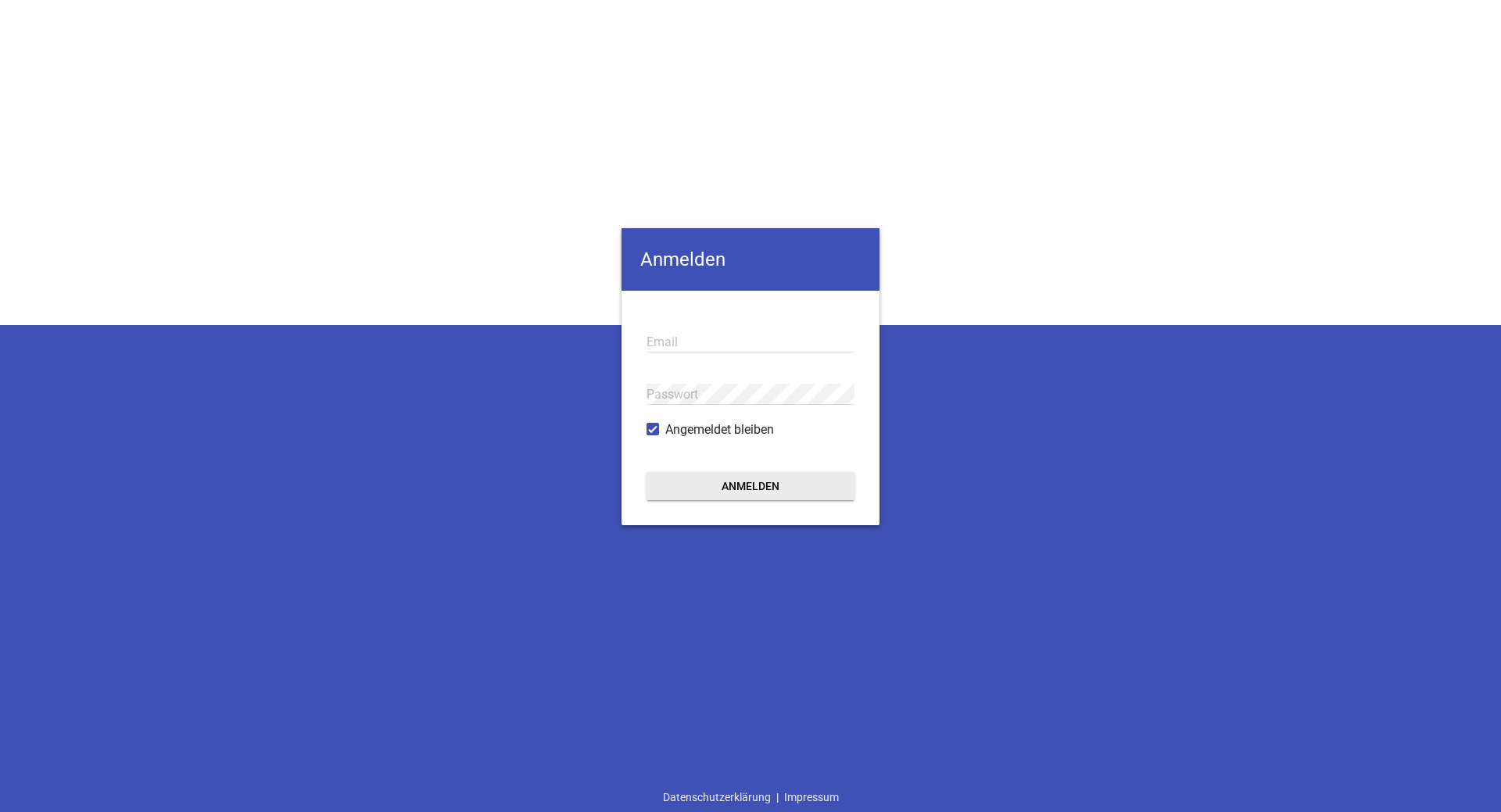
type input "[EMAIL_ADDRESS][DOMAIN_NAME]"
